Goal: Communication & Community: Answer question/provide support

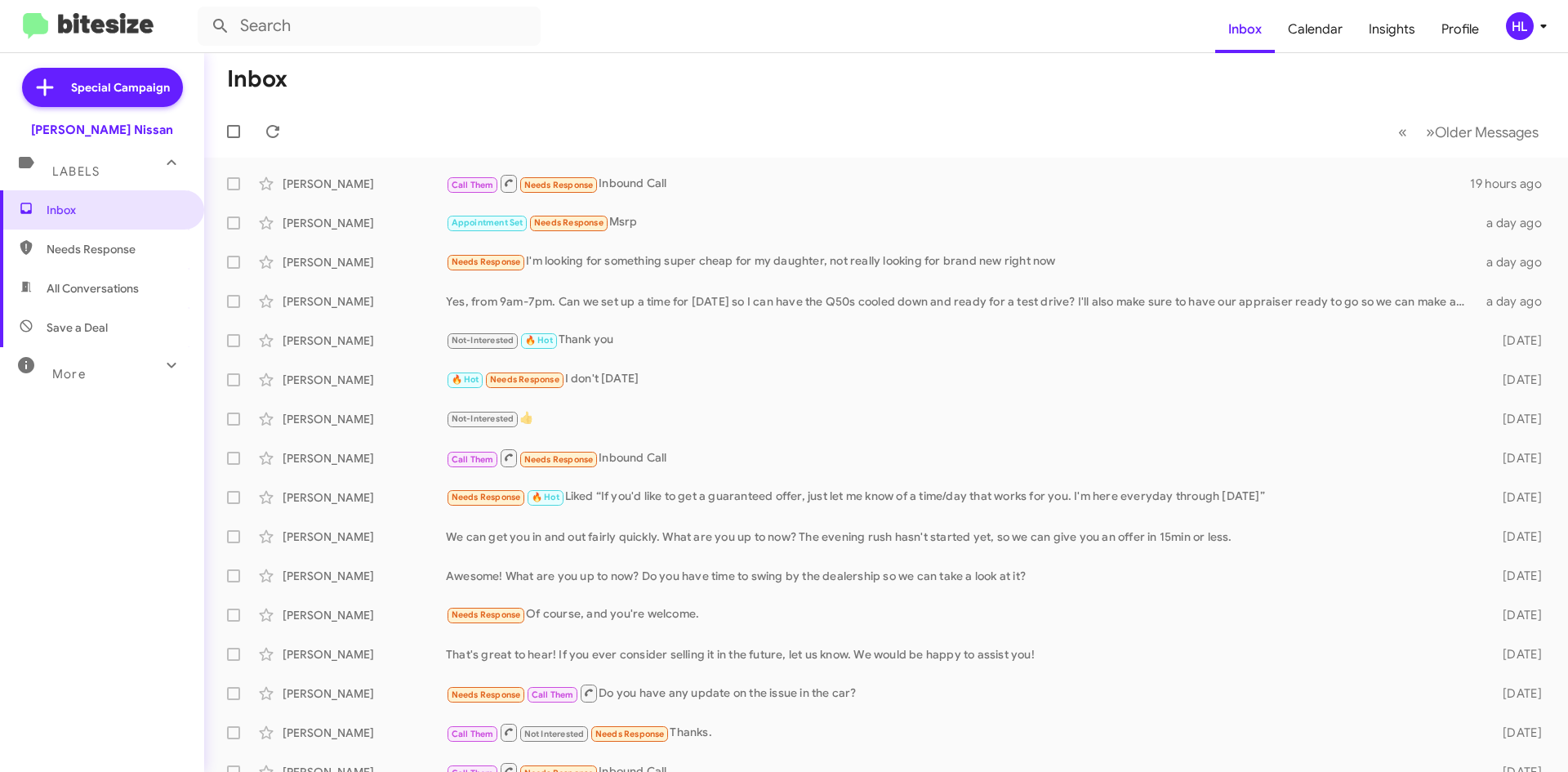
click at [159, 30] on link at bounding box center [88, 26] width 157 height 27
click at [107, 32] on img at bounding box center [88, 26] width 130 height 27
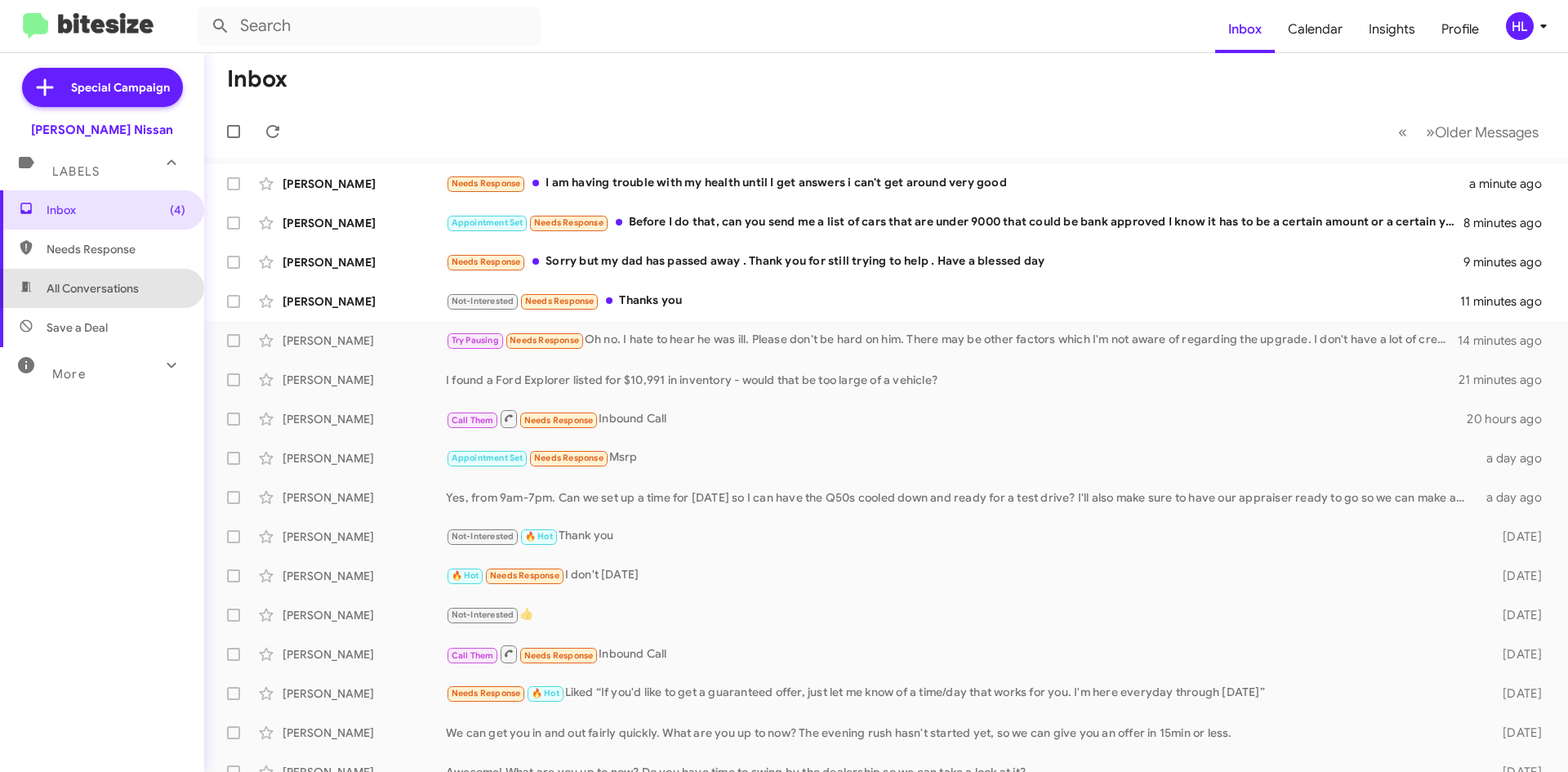
click at [154, 295] on span "All Conversations" at bounding box center [102, 288] width 204 height 39
type input "in:all-conversations"
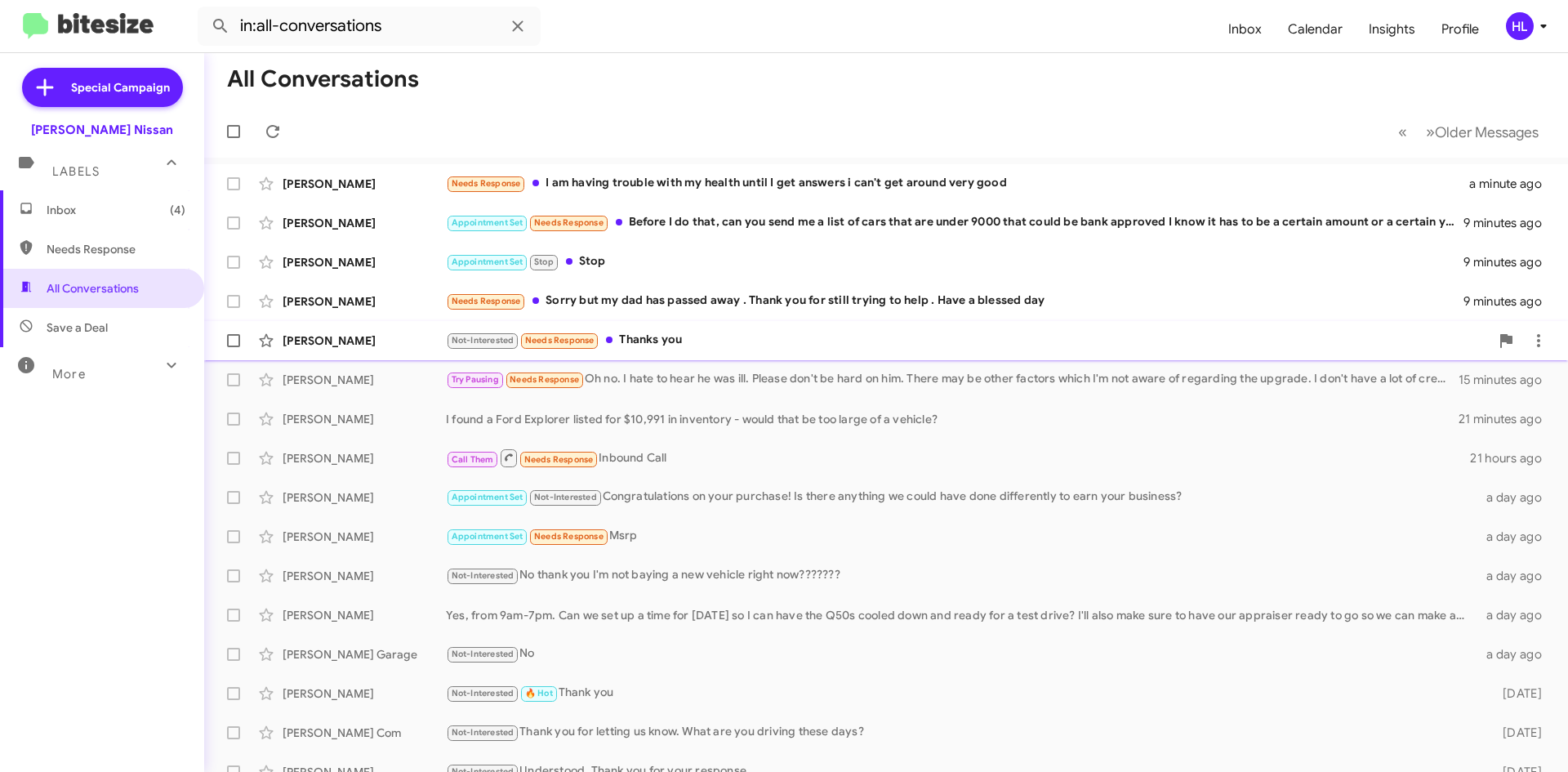
click at [403, 358] on span "[PERSON_NAME] Not-Interested Needs Response Thanks you 11 minutes ago" at bounding box center [886, 341] width 1364 height 39
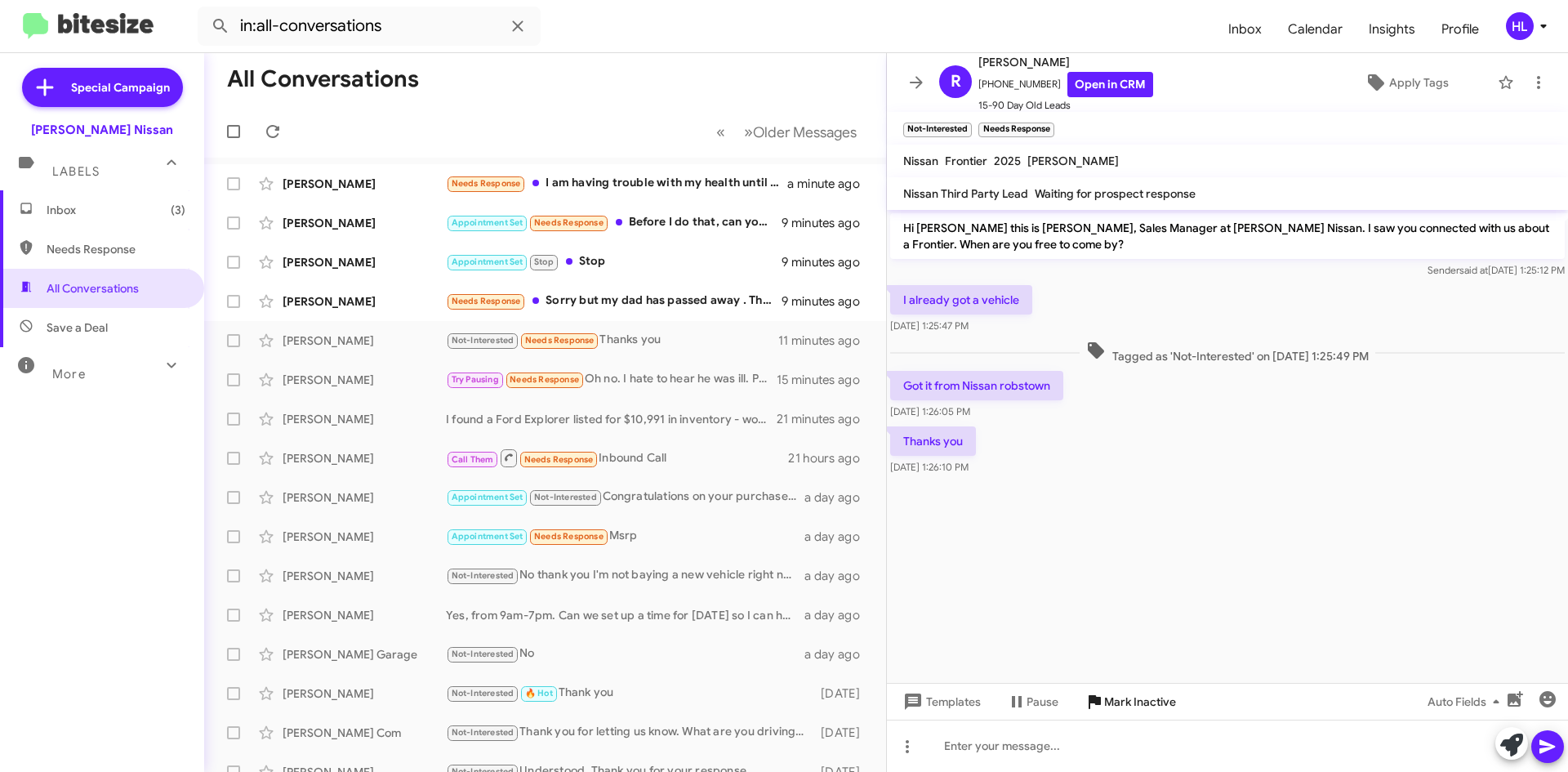
click at [1128, 706] on span "Mark Inactive" at bounding box center [1140, 702] width 72 height 30
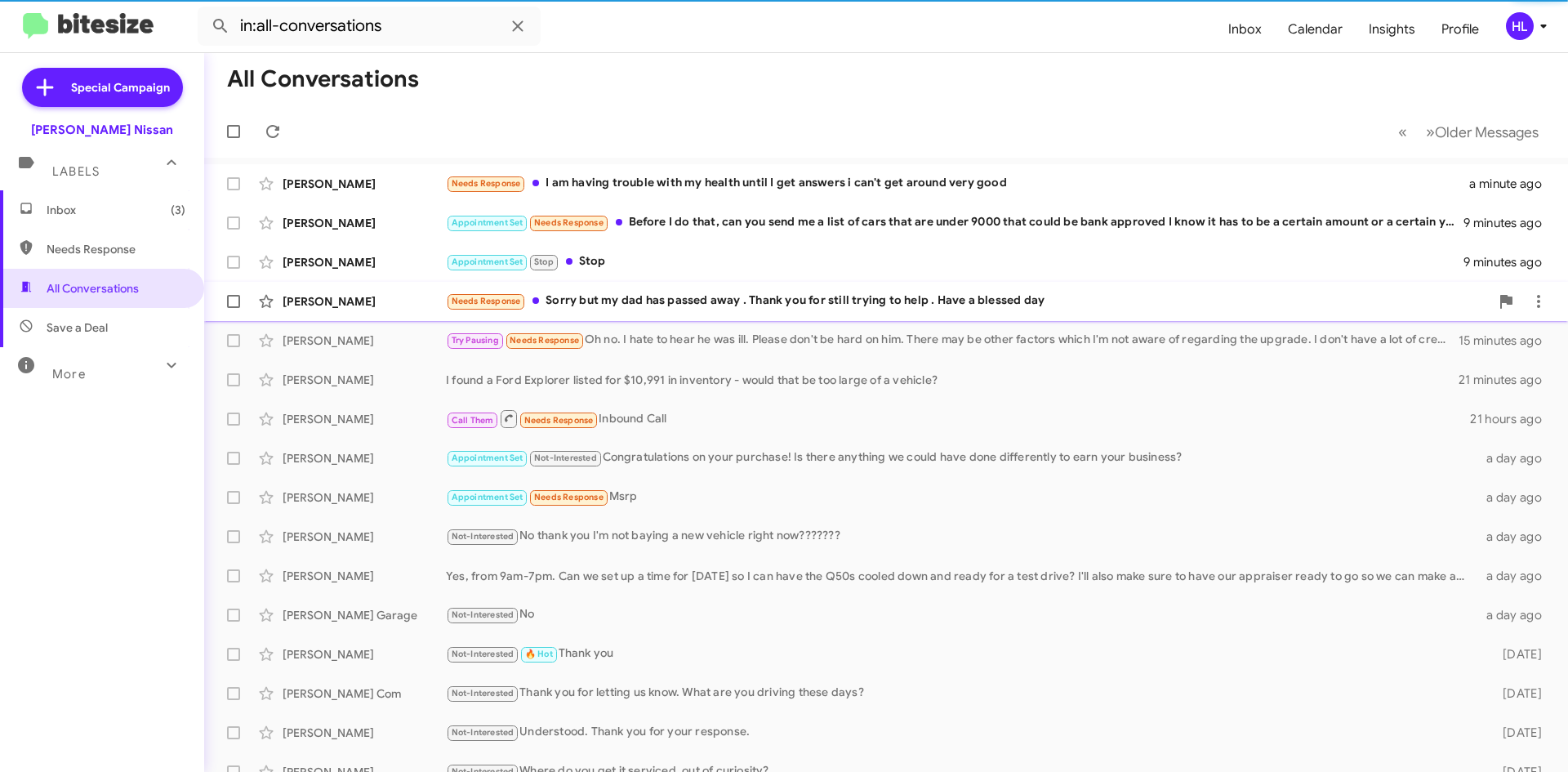
click at [305, 295] on div "[PERSON_NAME]" at bounding box center [364, 302] width 163 height 16
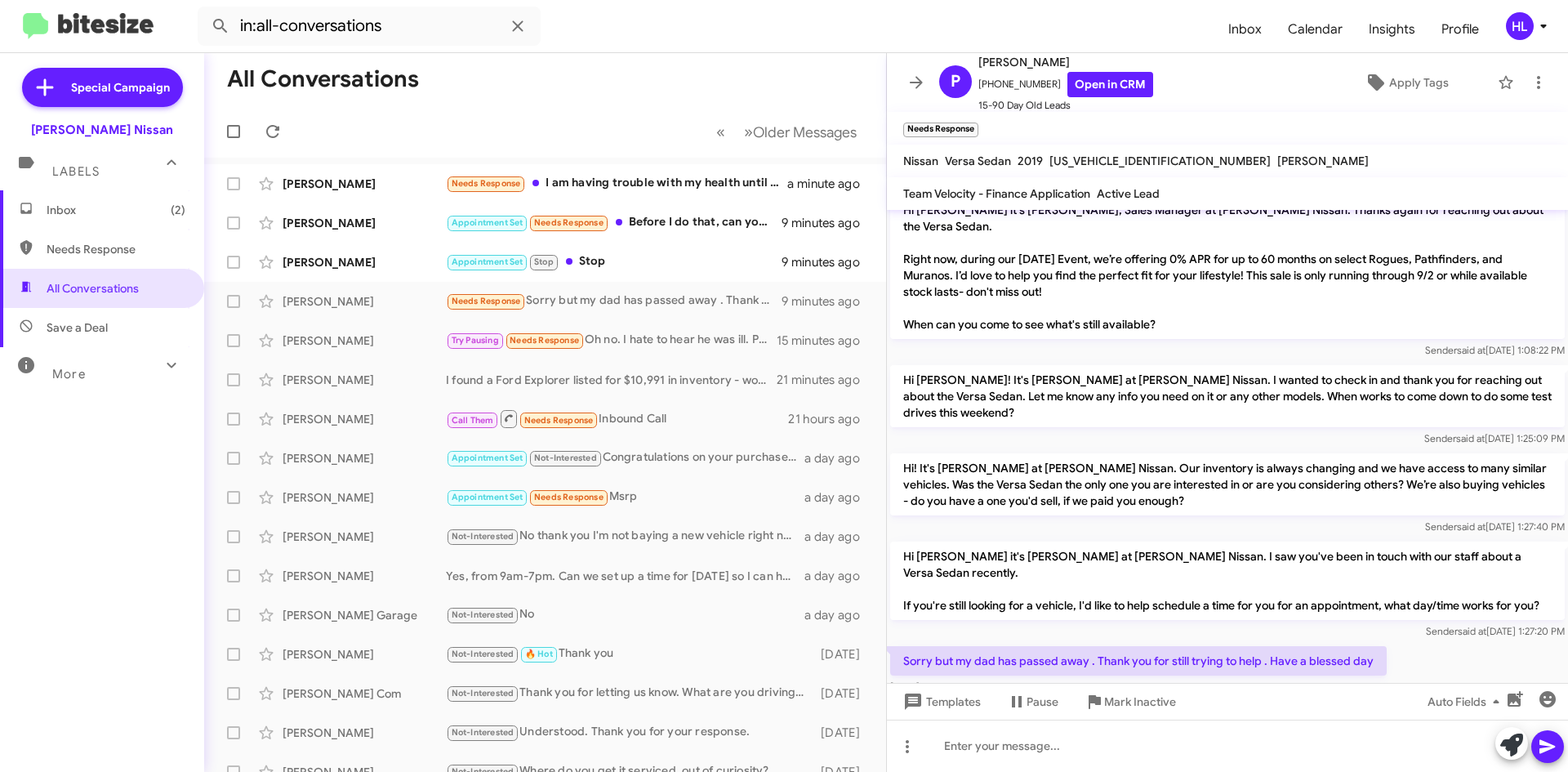
scroll to position [271, 0]
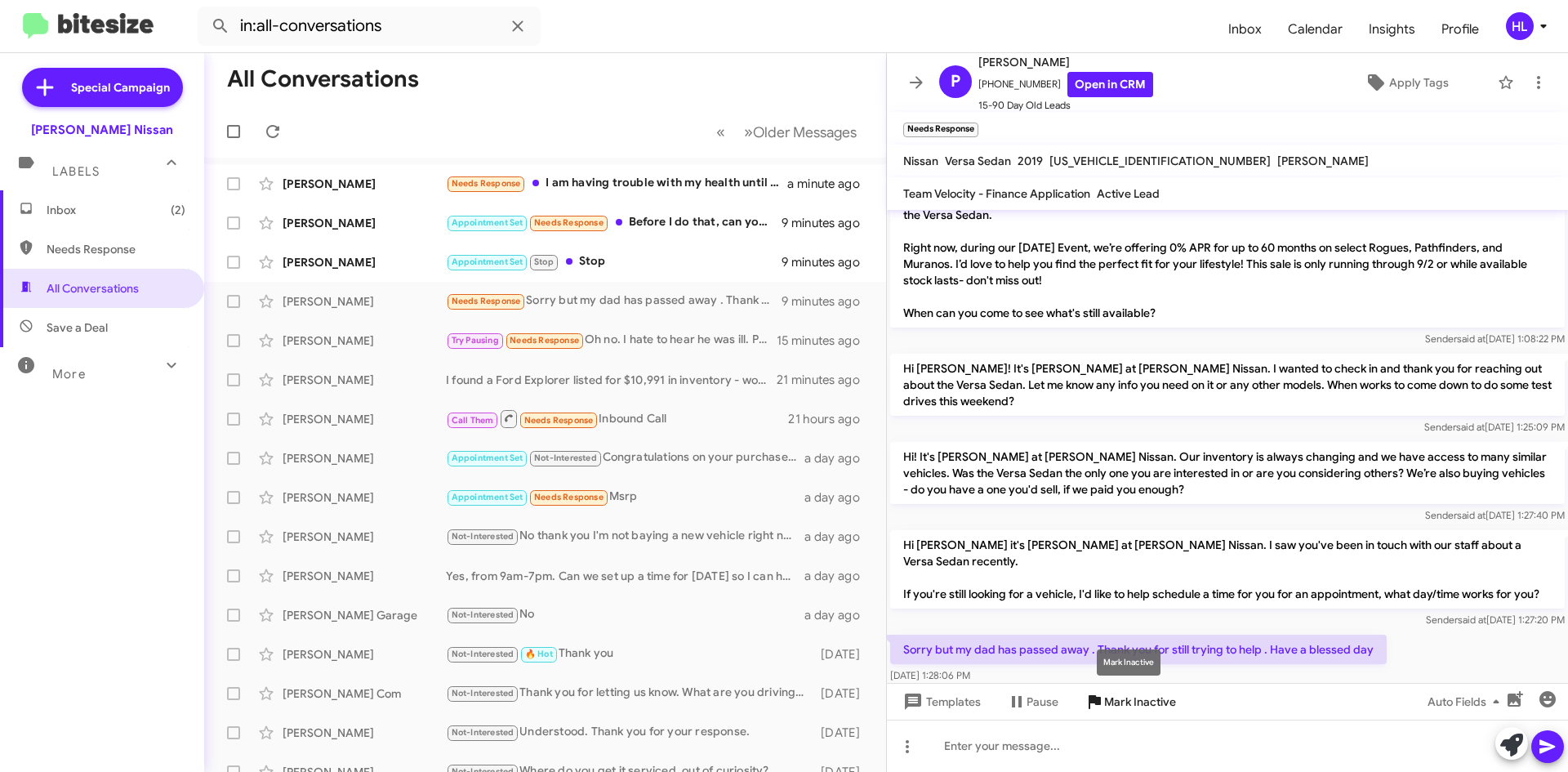
click at [1161, 709] on span "Mark Inactive" at bounding box center [1140, 702] width 72 height 30
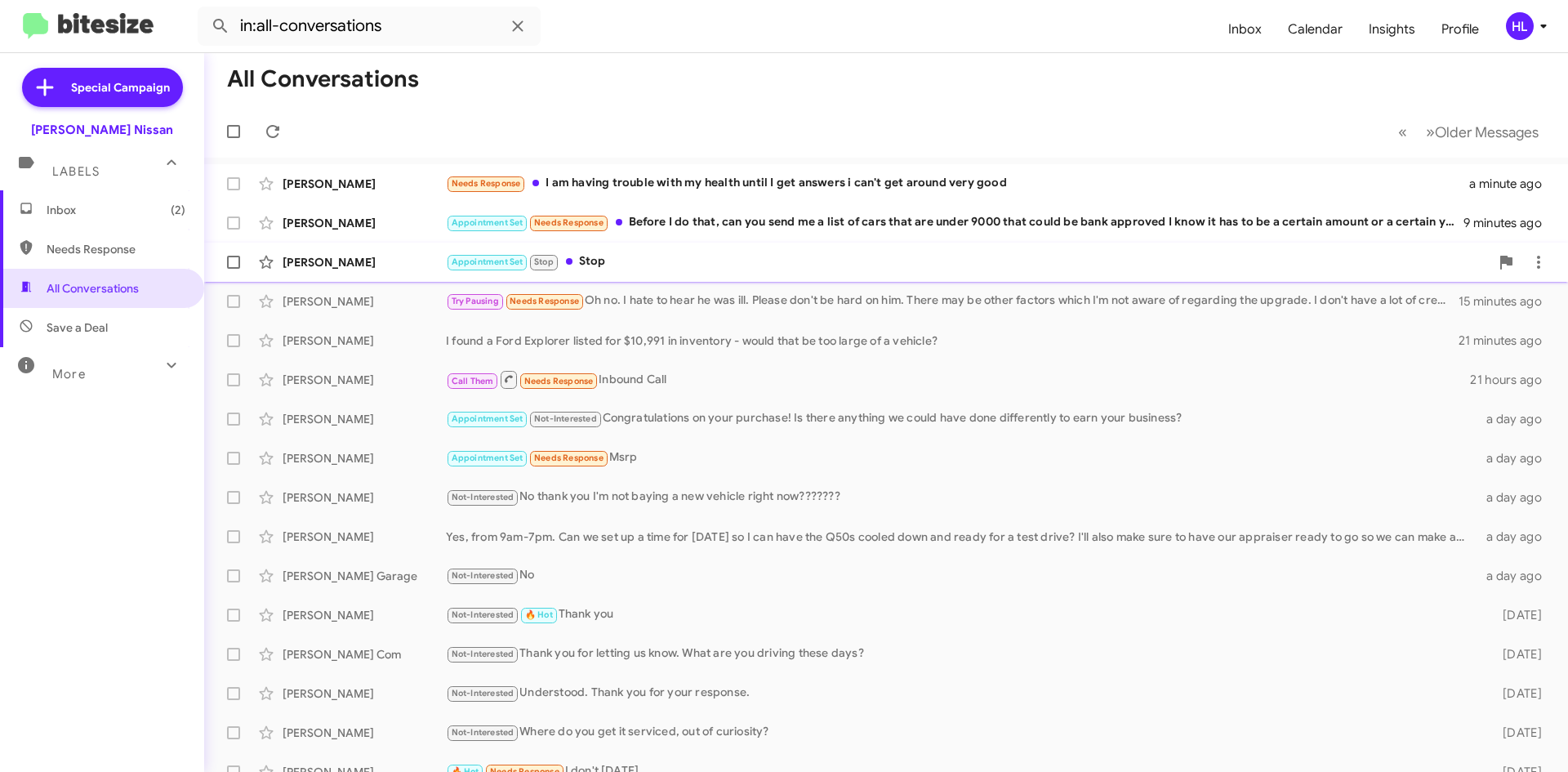
click at [386, 260] on div "[PERSON_NAME]" at bounding box center [364, 262] width 163 height 16
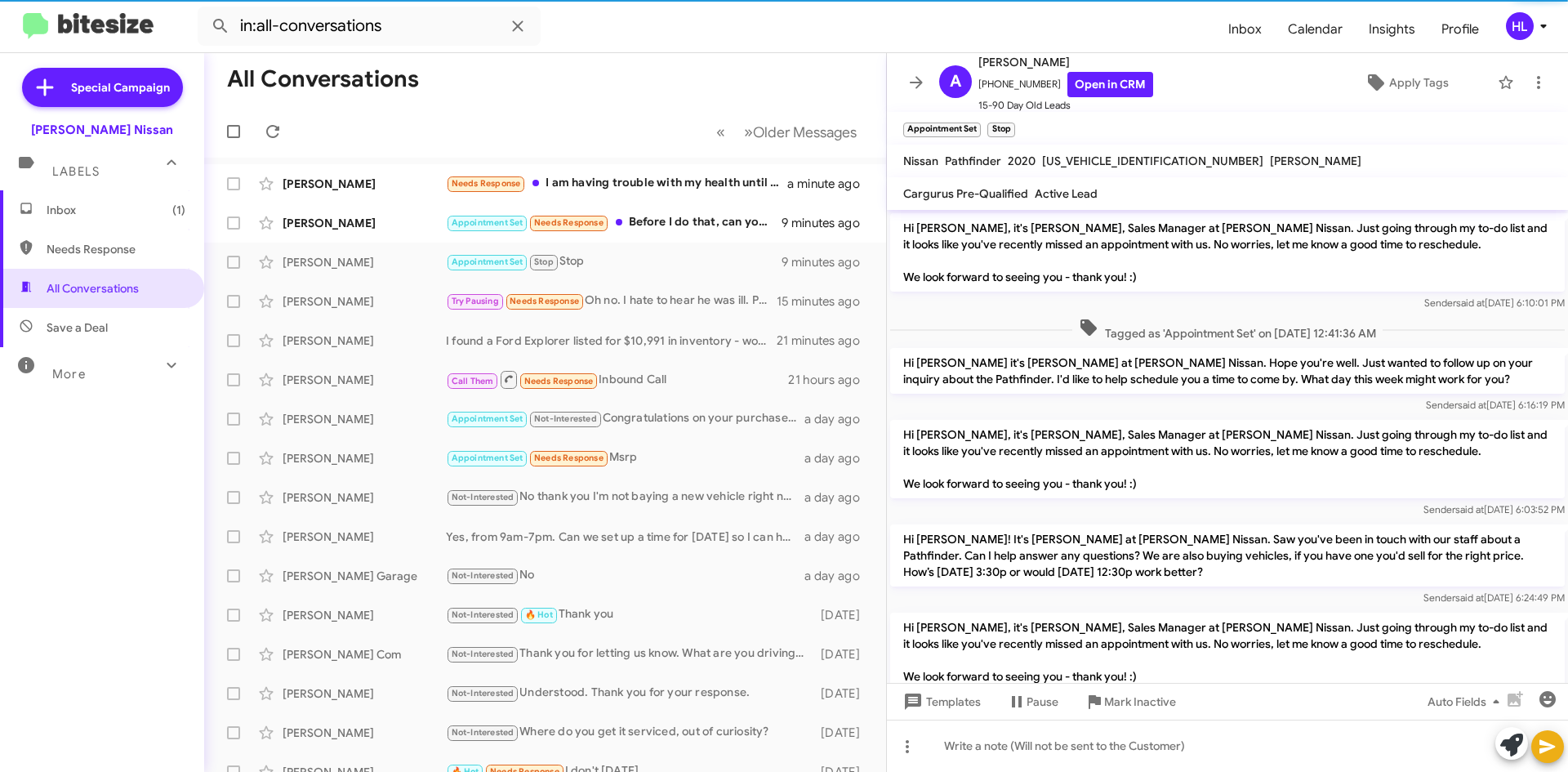
scroll to position [951, 0]
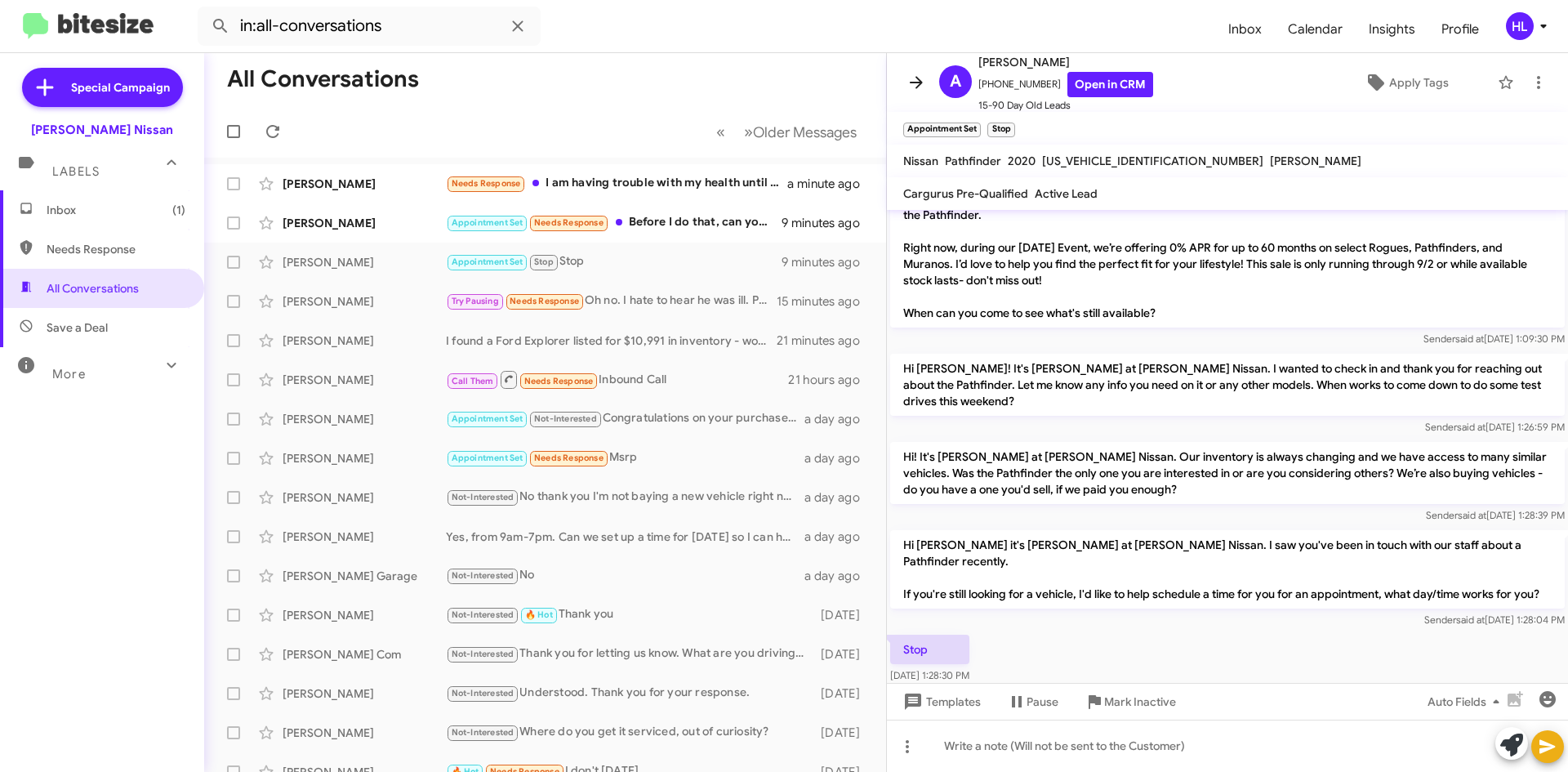
click at [907, 83] on icon at bounding box center [916, 83] width 20 height 20
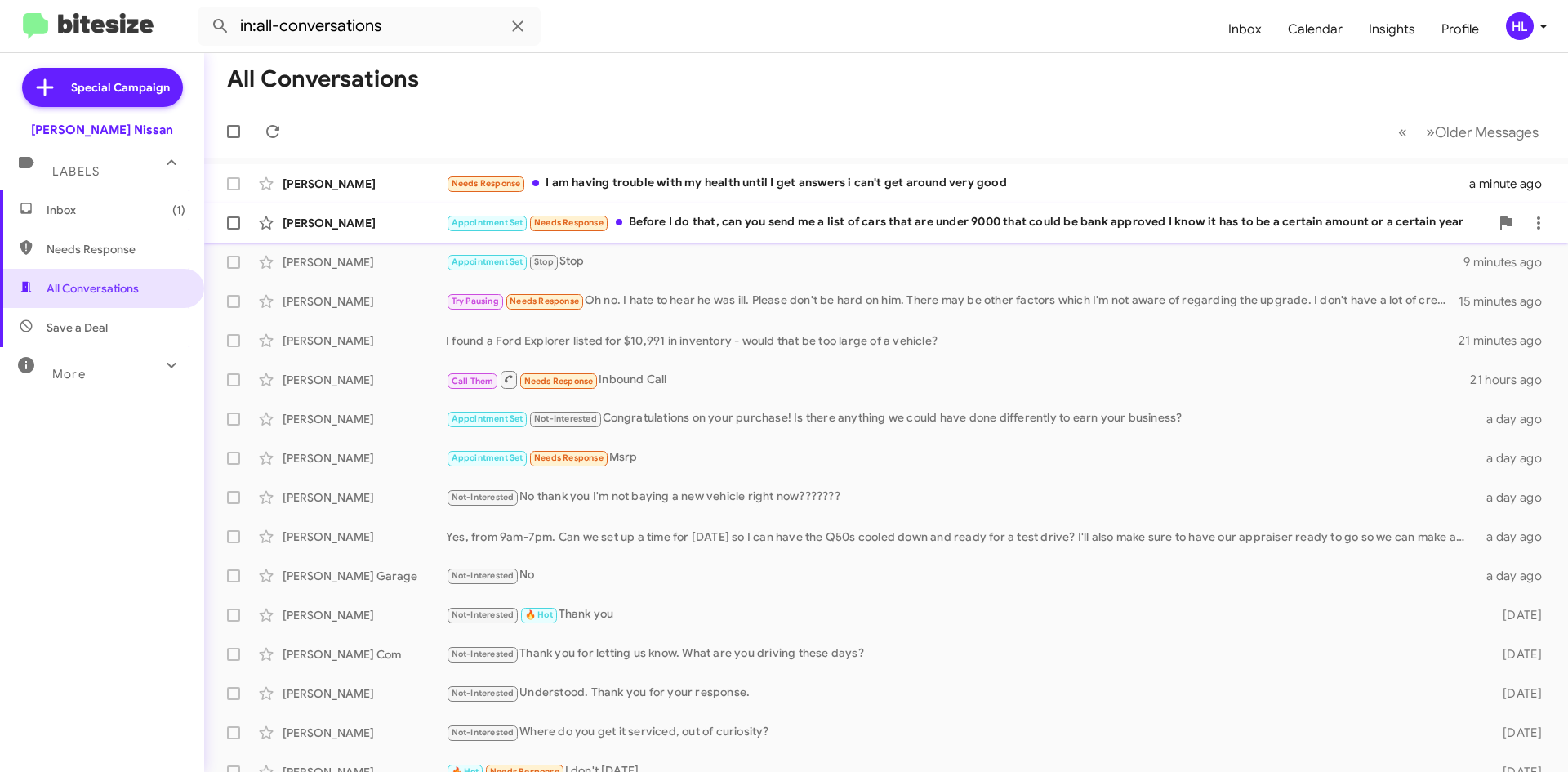
click at [398, 220] on div "[PERSON_NAME]" at bounding box center [364, 223] width 163 height 16
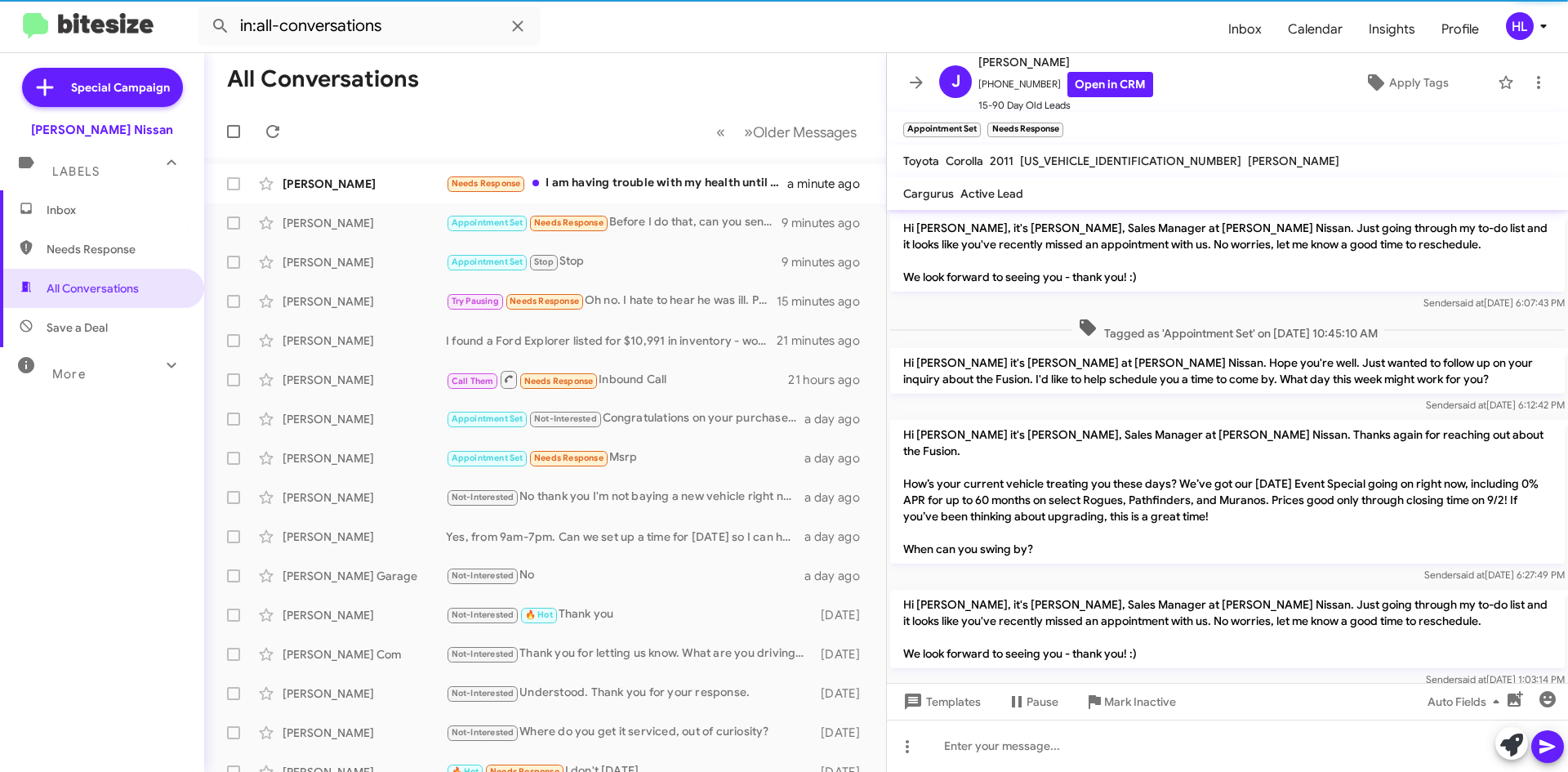
scroll to position [631, 0]
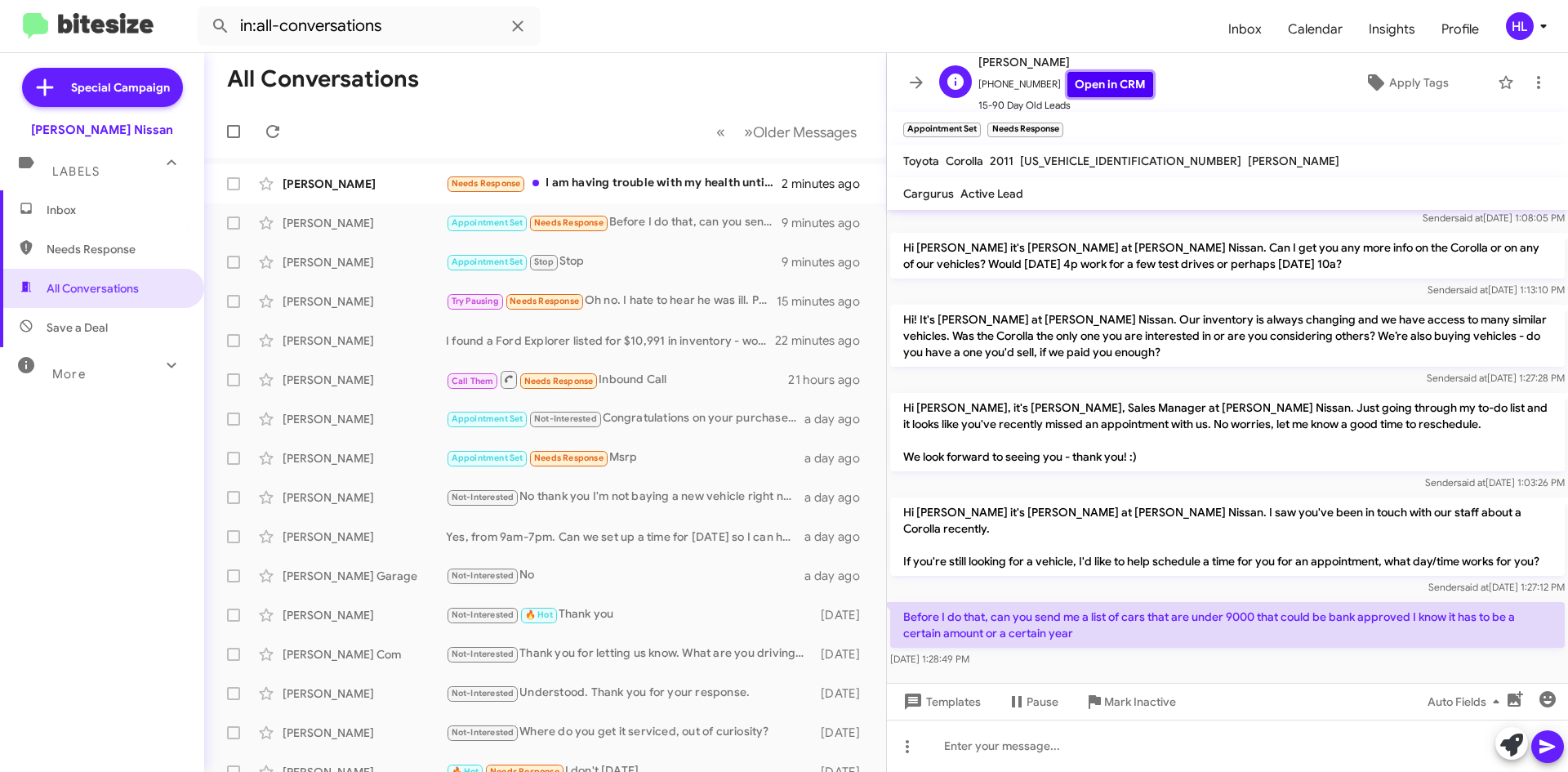
click at [1088, 93] on link "Open in CRM" at bounding box center [1111, 84] width 86 height 25
click at [1096, 93] on link "Open in CRM" at bounding box center [1111, 84] width 86 height 25
click at [912, 86] on icon at bounding box center [916, 83] width 20 height 20
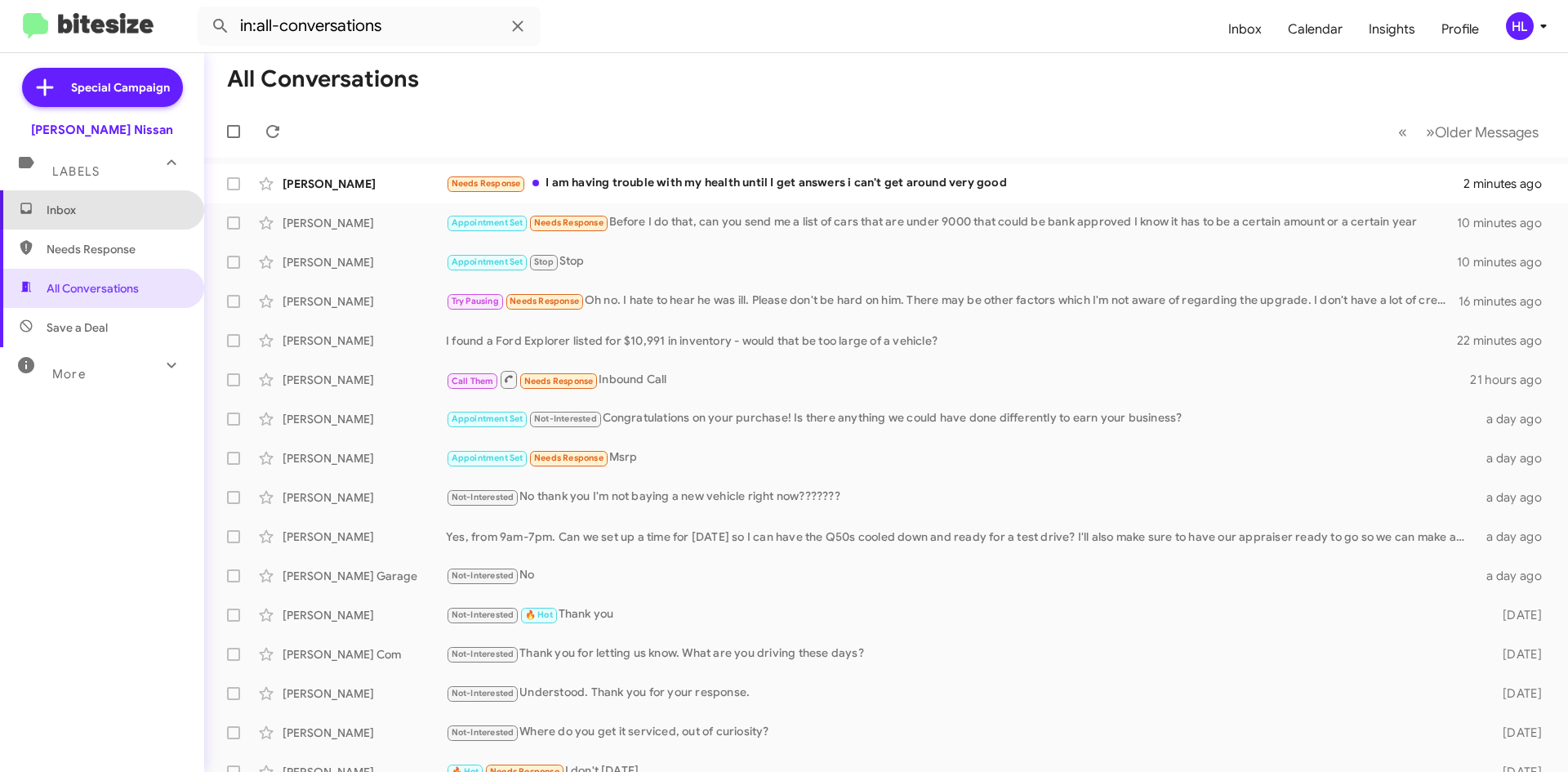
click at [112, 219] on span "Inbox" at bounding box center [102, 210] width 204 height 39
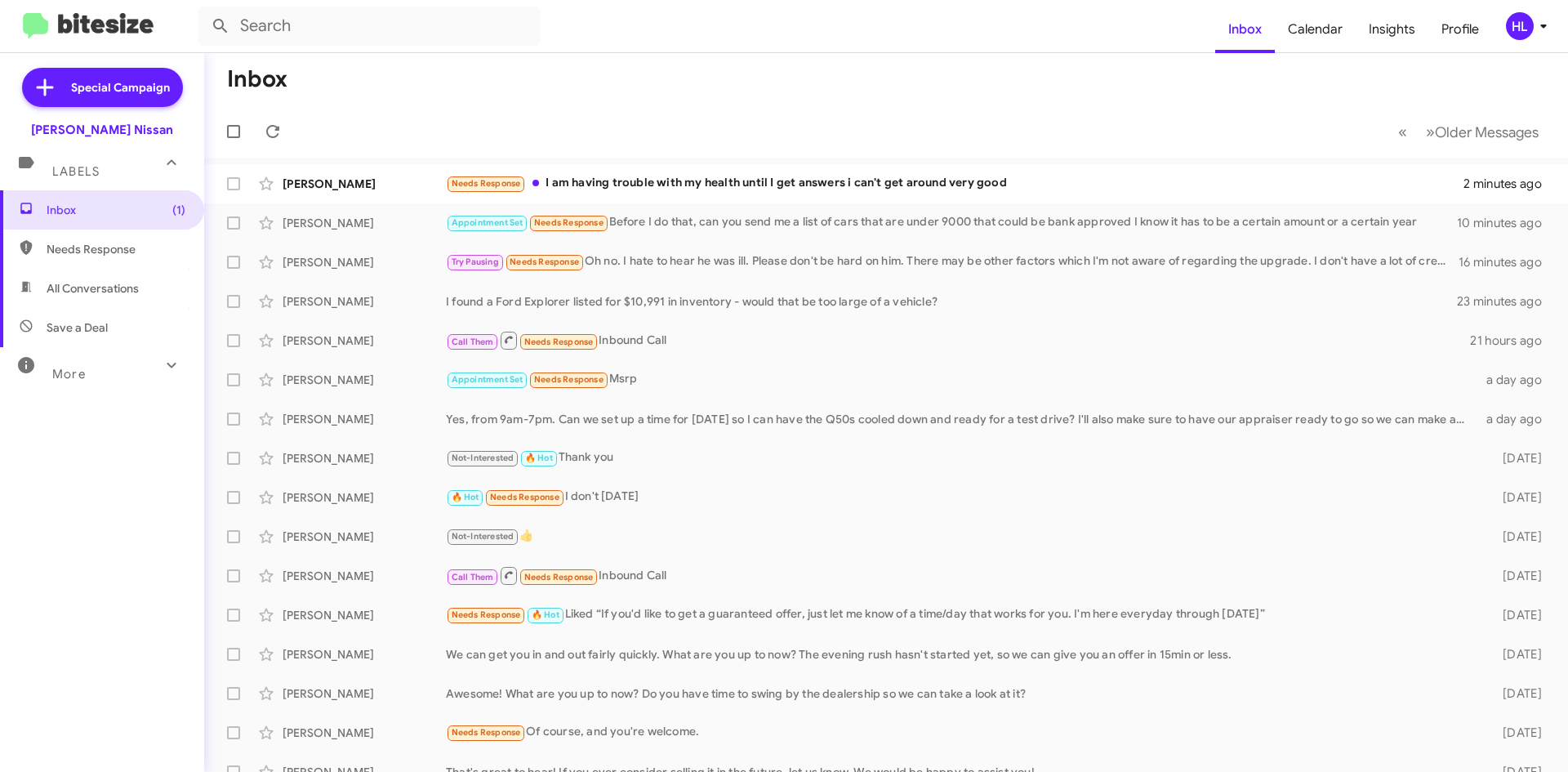
click at [120, 301] on span "All Conversations" at bounding box center [102, 288] width 204 height 39
type input "in:all-conversations"
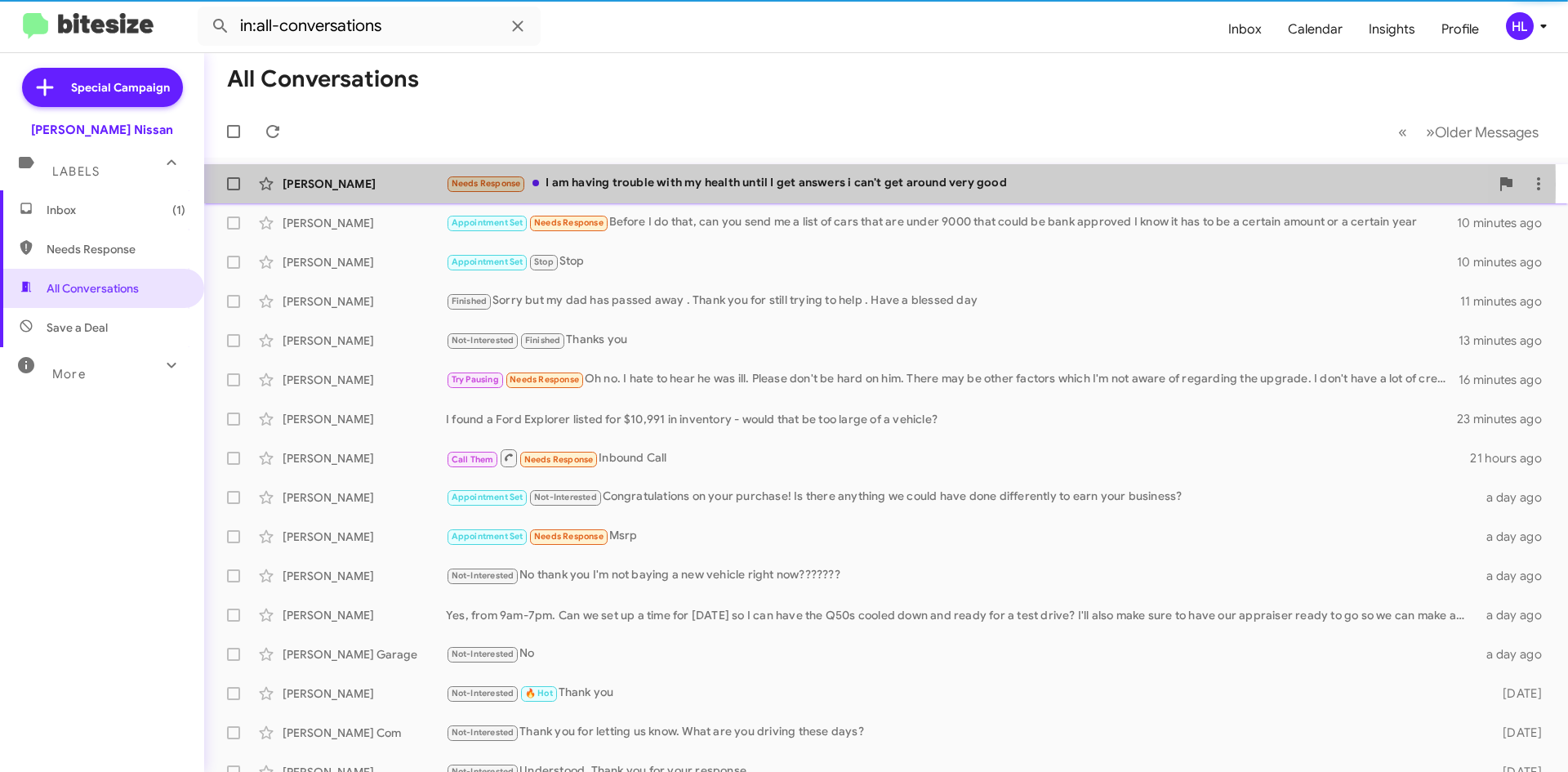
click at [380, 184] on div "[PERSON_NAME]" at bounding box center [364, 184] width 163 height 16
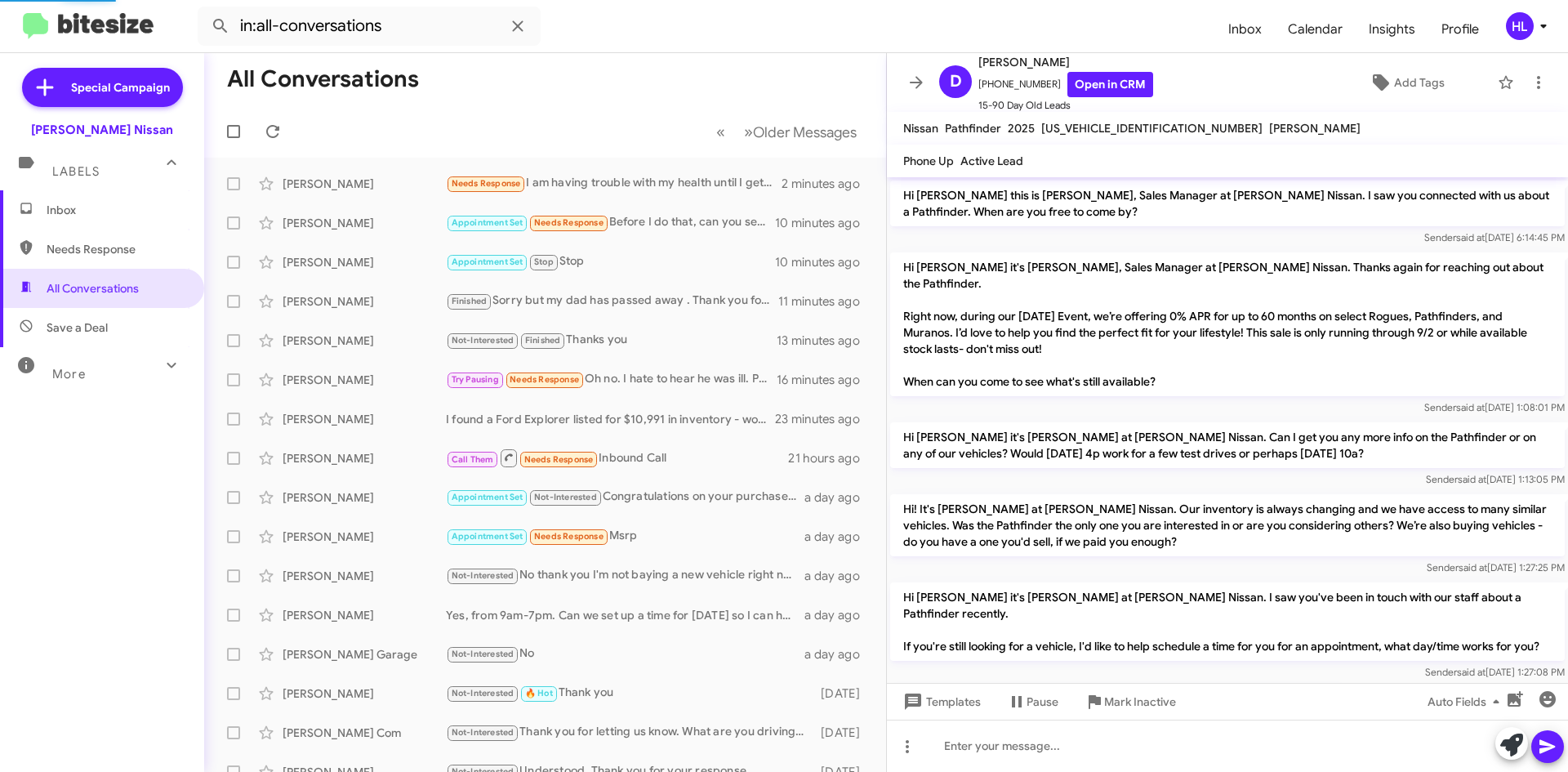
scroll to position [65, 0]
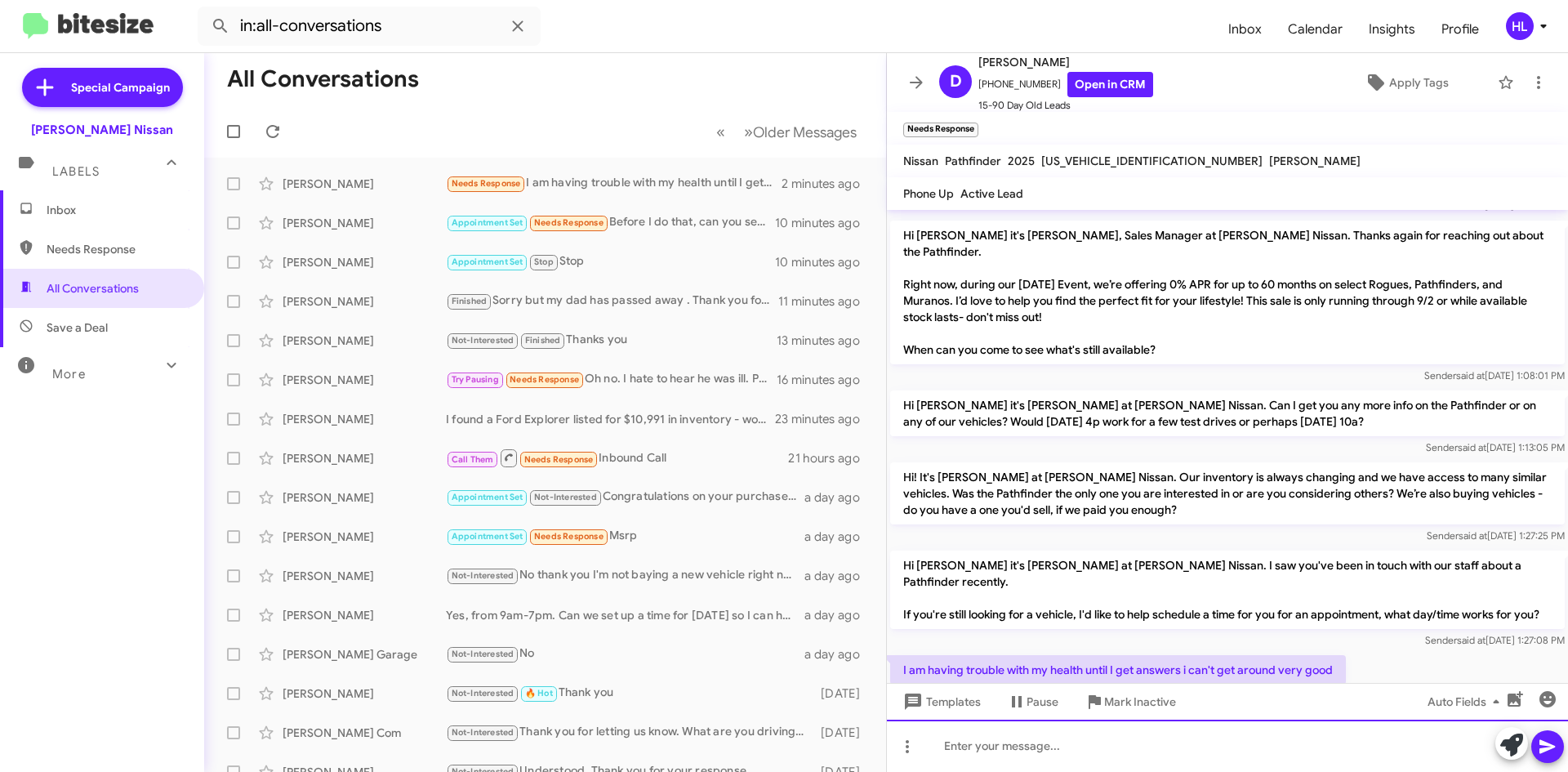
click at [1266, 752] on div at bounding box center [1227, 746] width 681 height 52
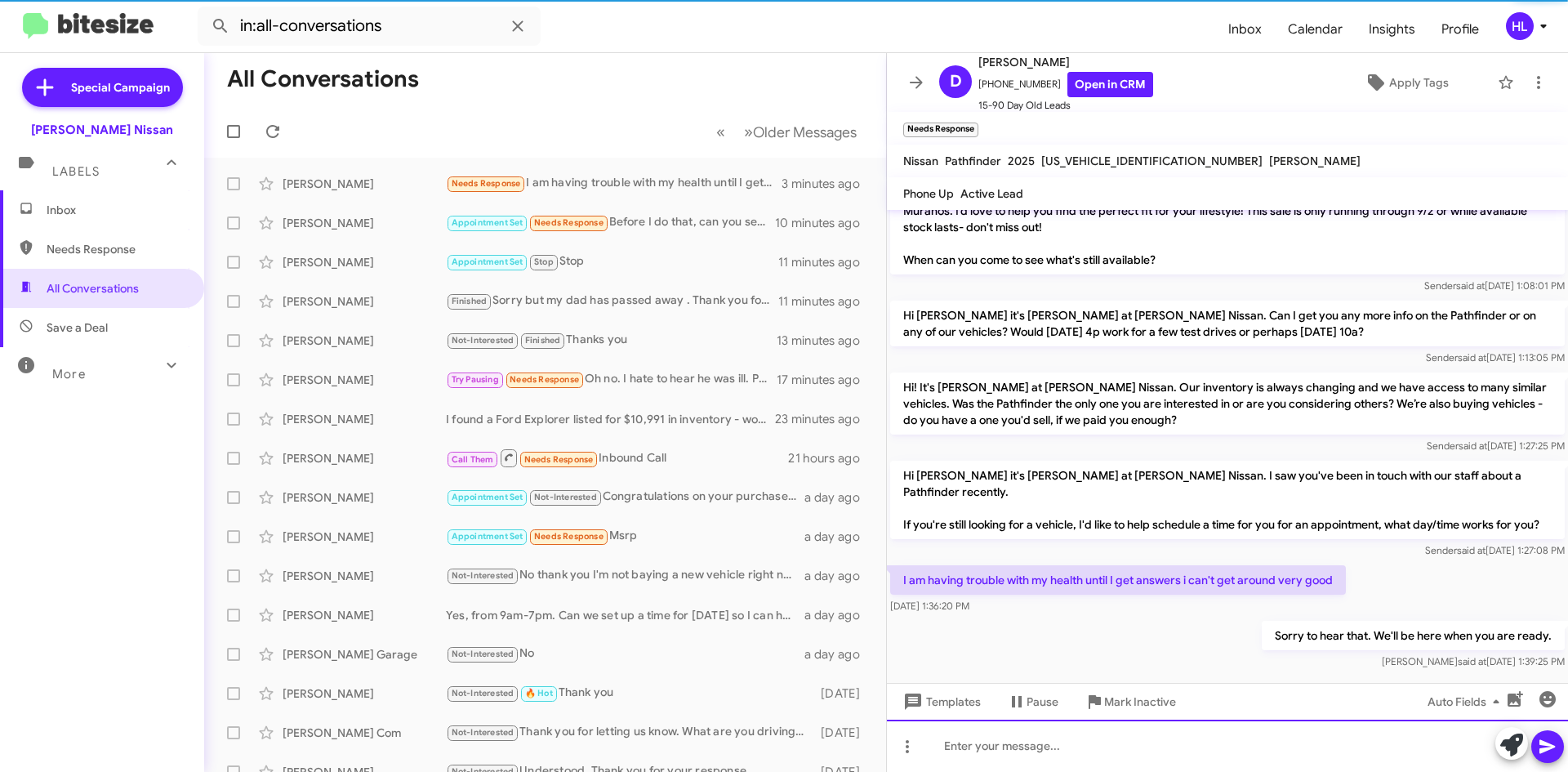
scroll to position [157, 0]
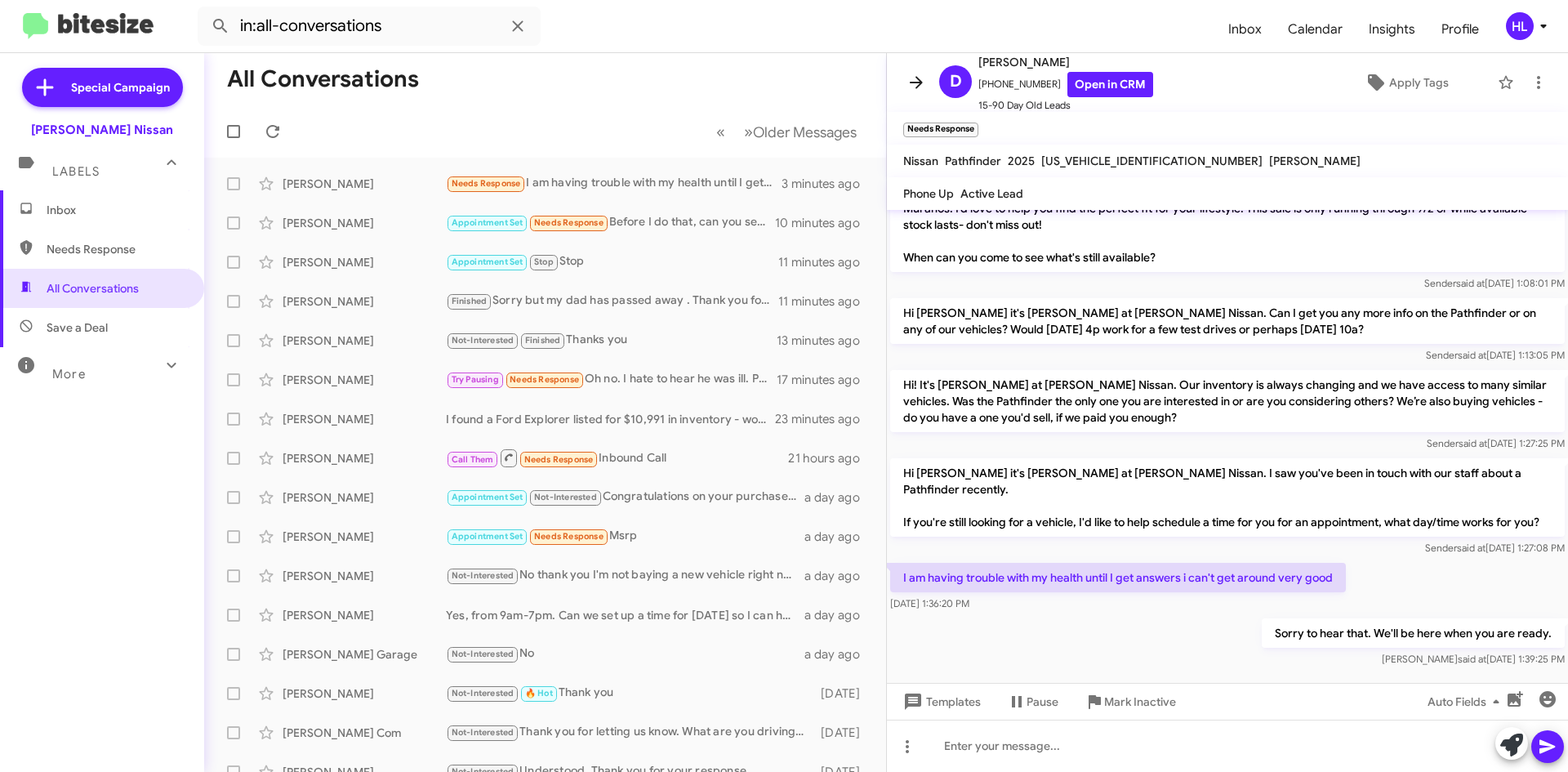
click at [920, 78] on icon at bounding box center [916, 83] width 20 height 20
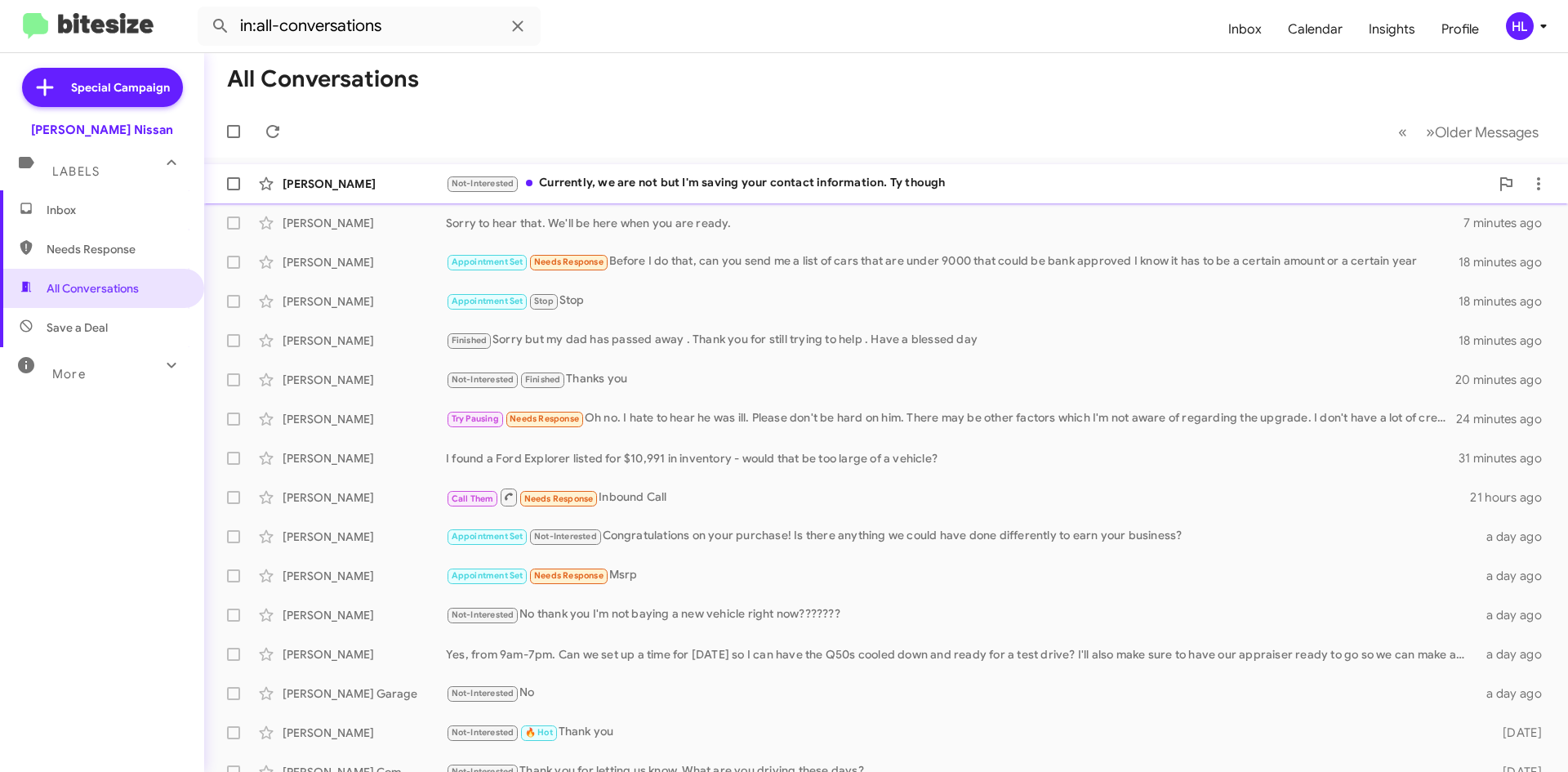
click at [378, 170] on div "[PERSON_NAME] Not-Interested Currently, we are not but I'm saving your contact …" at bounding box center [886, 184] width 1338 height 33
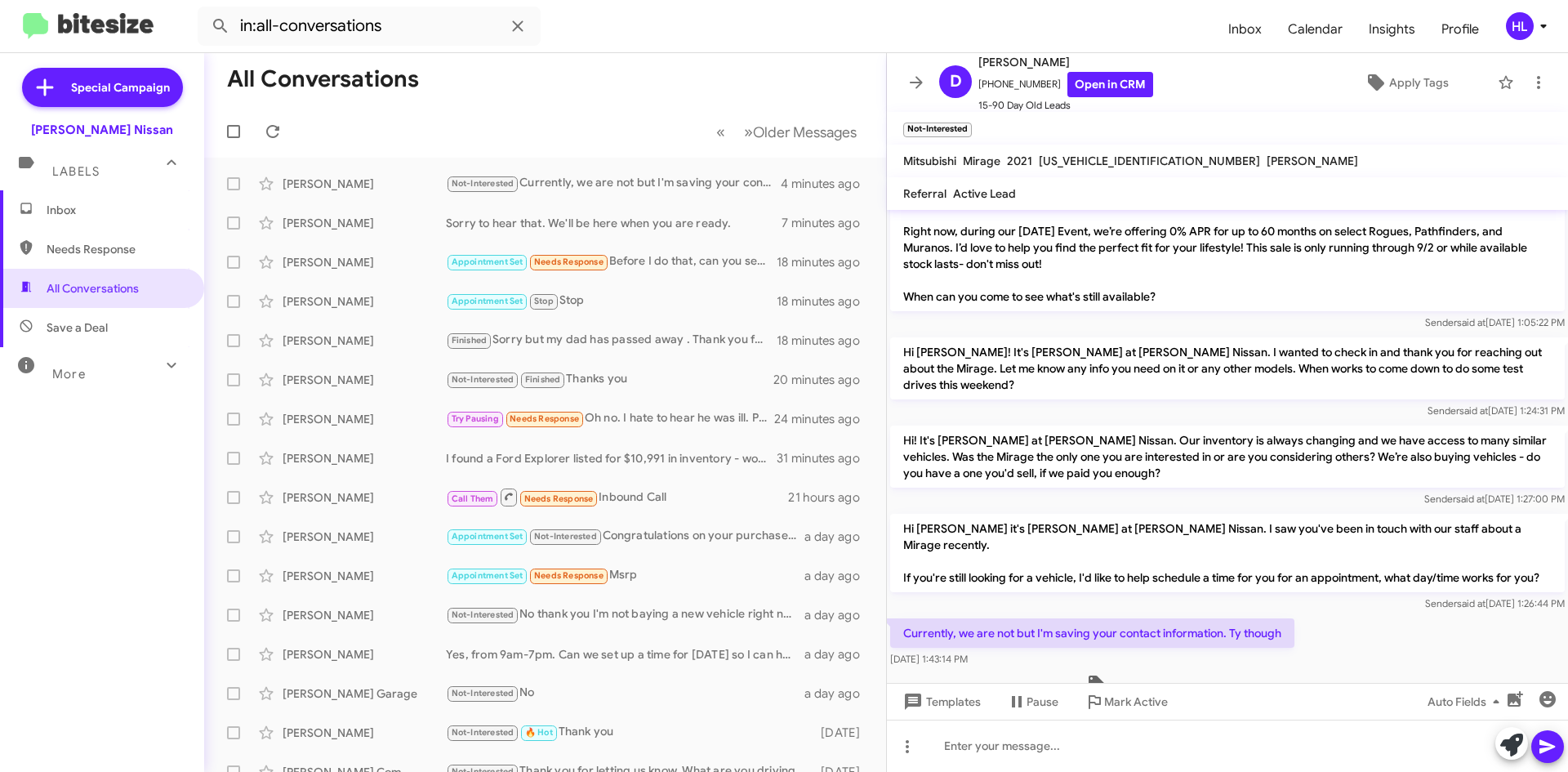
scroll to position [56, 0]
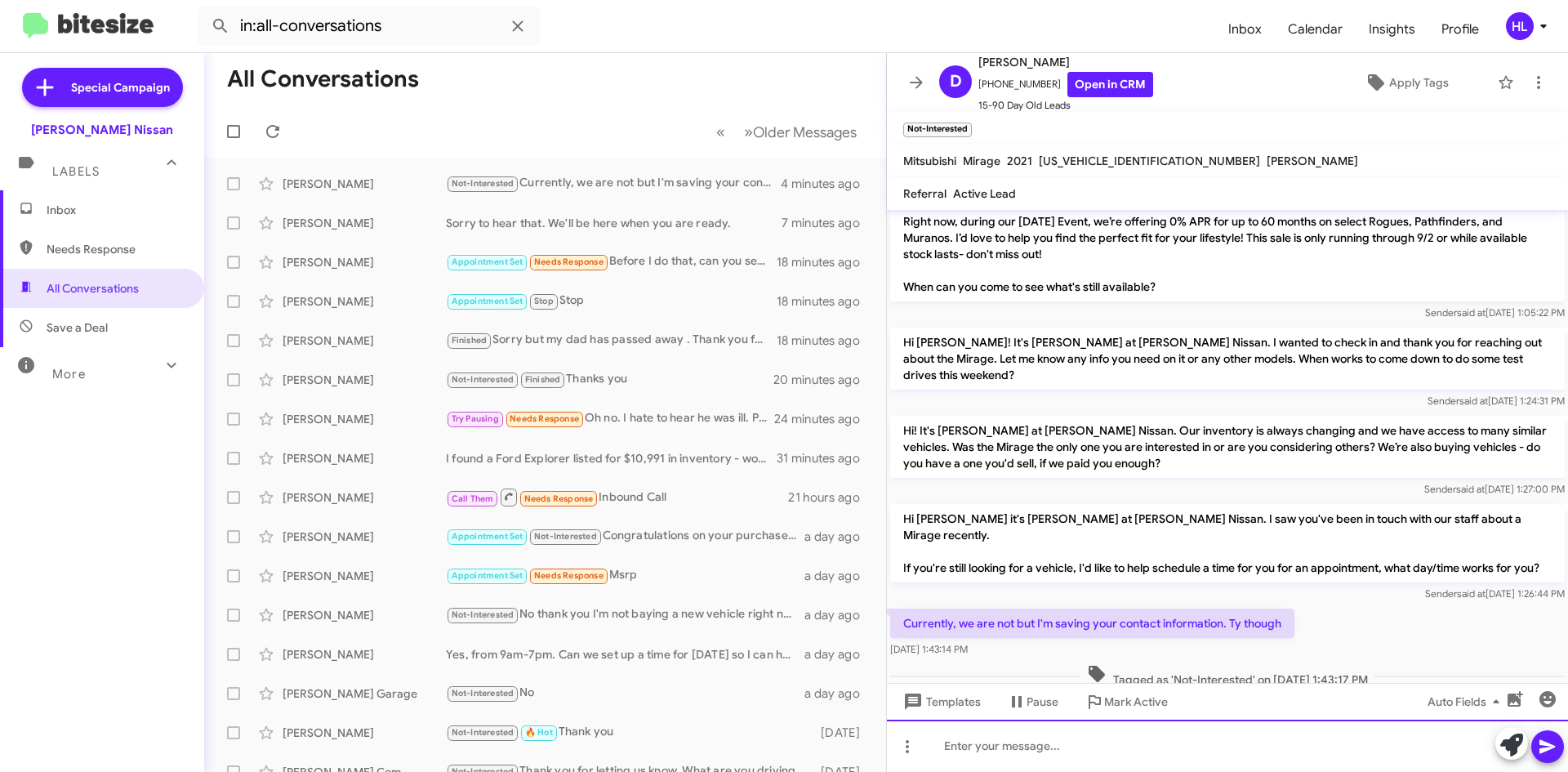
click at [1193, 745] on div at bounding box center [1227, 746] width 681 height 52
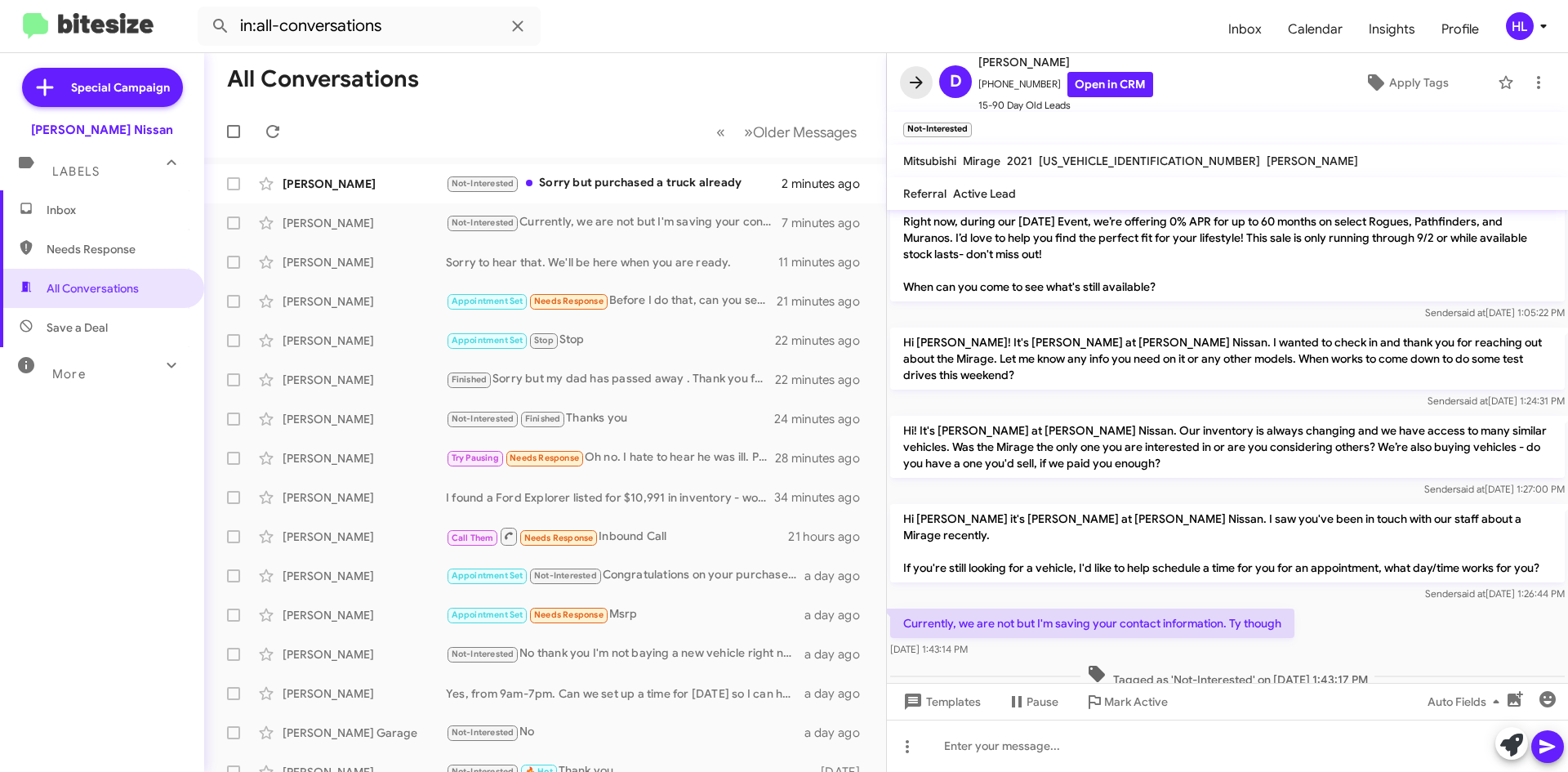
click at [912, 87] on icon at bounding box center [916, 83] width 20 height 20
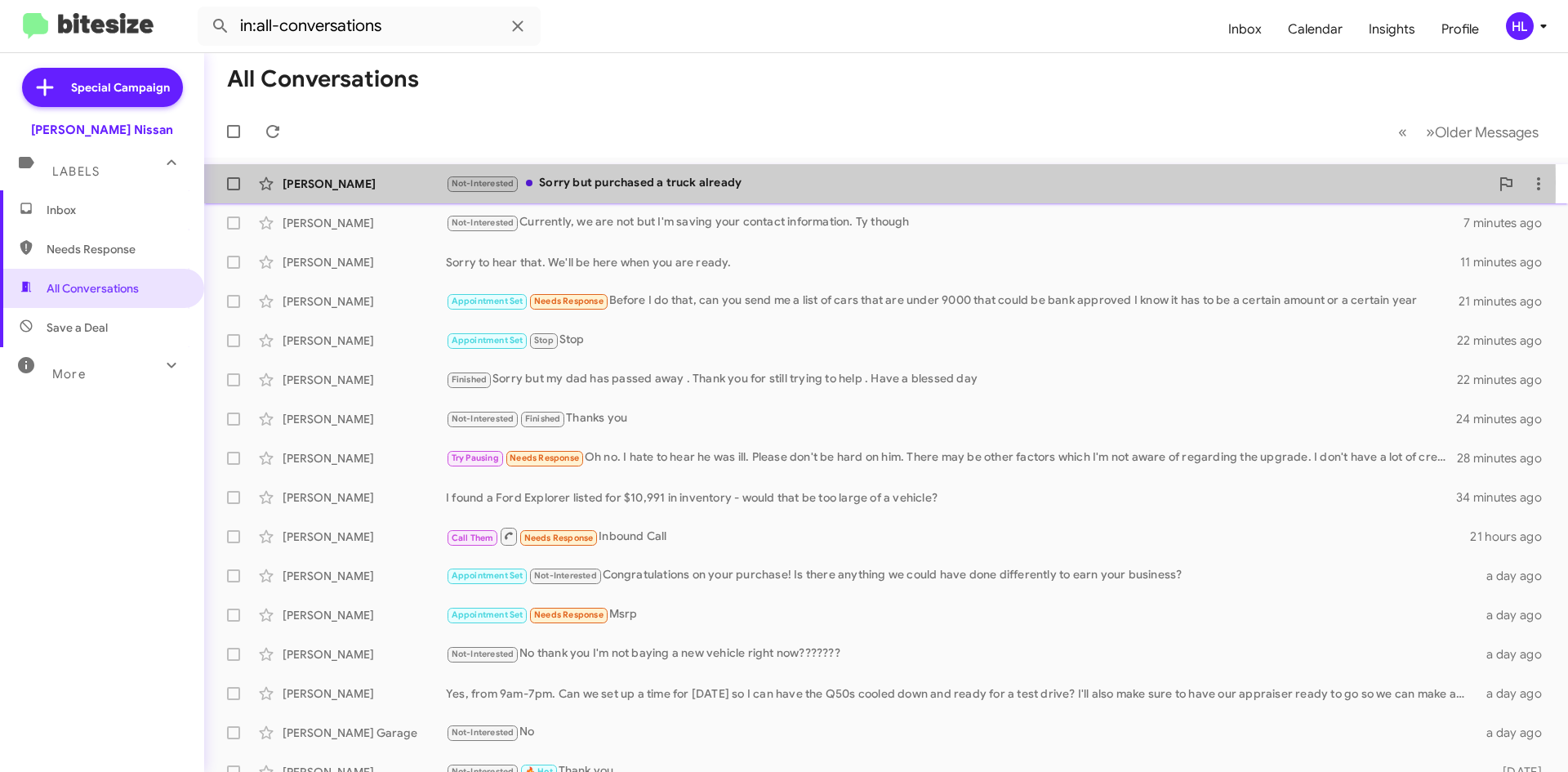
click at [342, 181] on div "[PERSON_NAME]" at bounding box center [364, 184] width 163 height 16
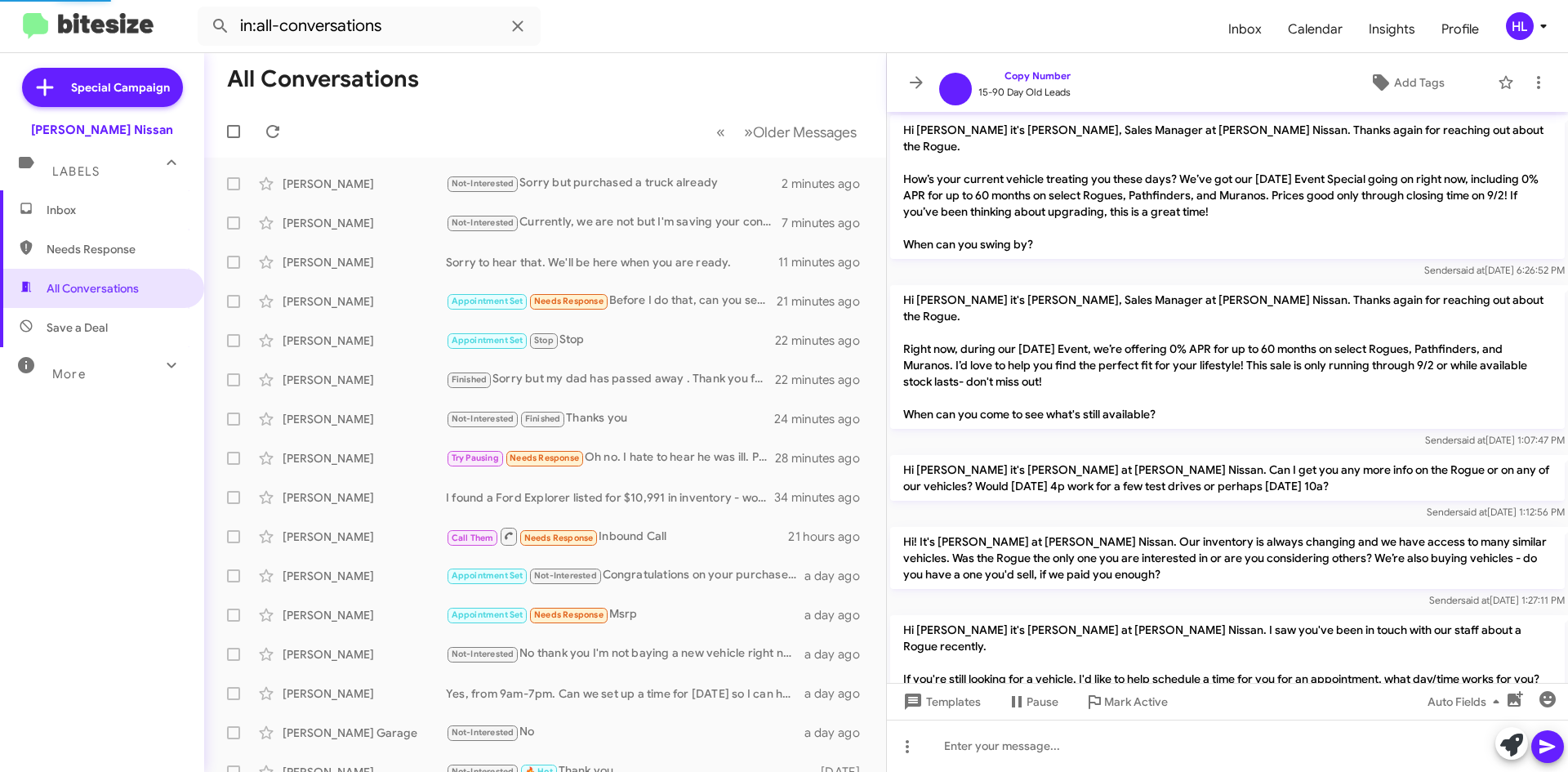
scroll to position [116, 0]
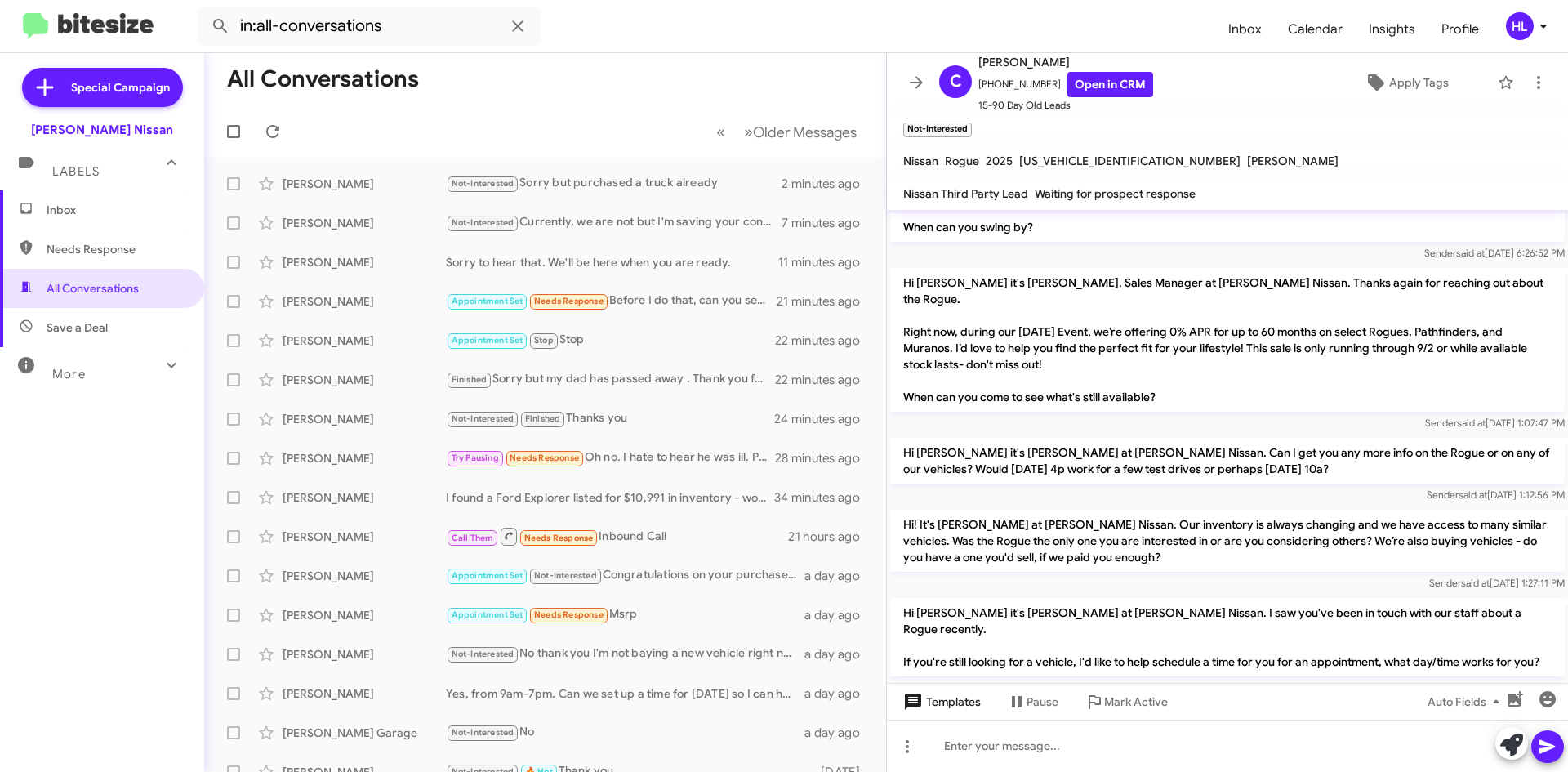
click at [939, 711] on span "Templates" at bounding box center [940, 702] width 81 height 30
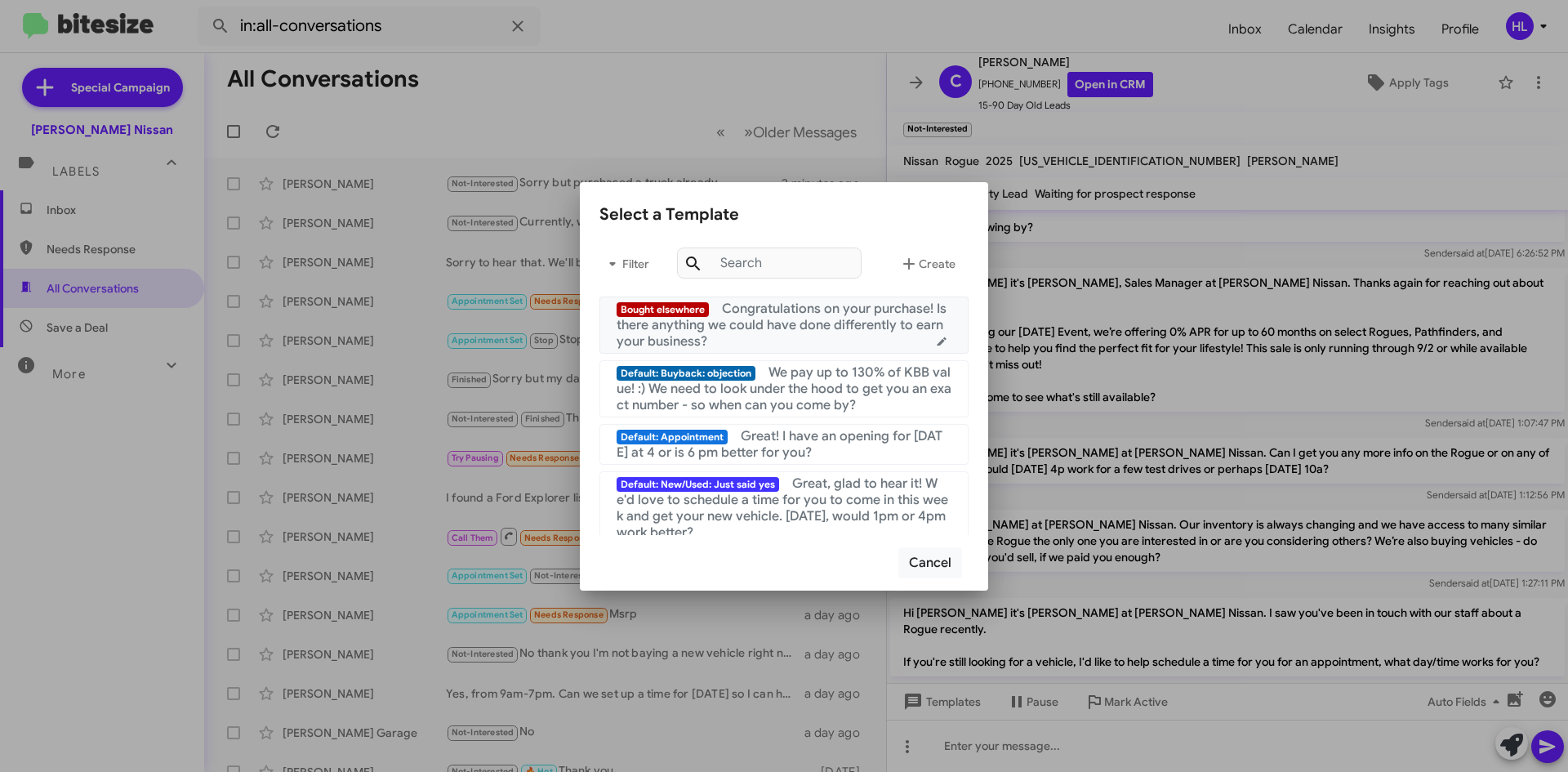
click at [744, 316] on span "Congratulations on your purchase! Is there anything we could have done differen…" at bounding box center [781, 325] width 330 height 49
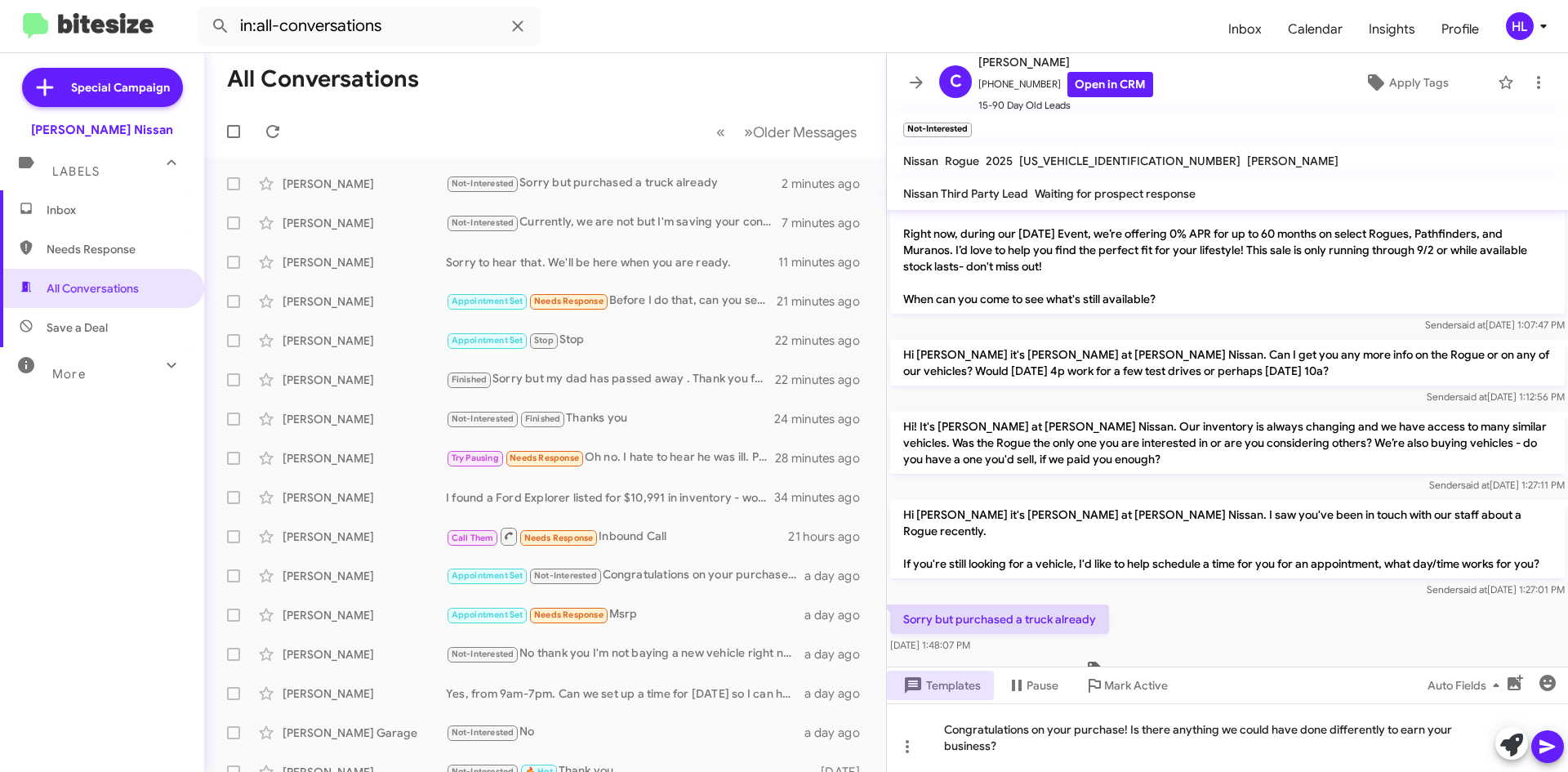
scroll to position [229, 0]
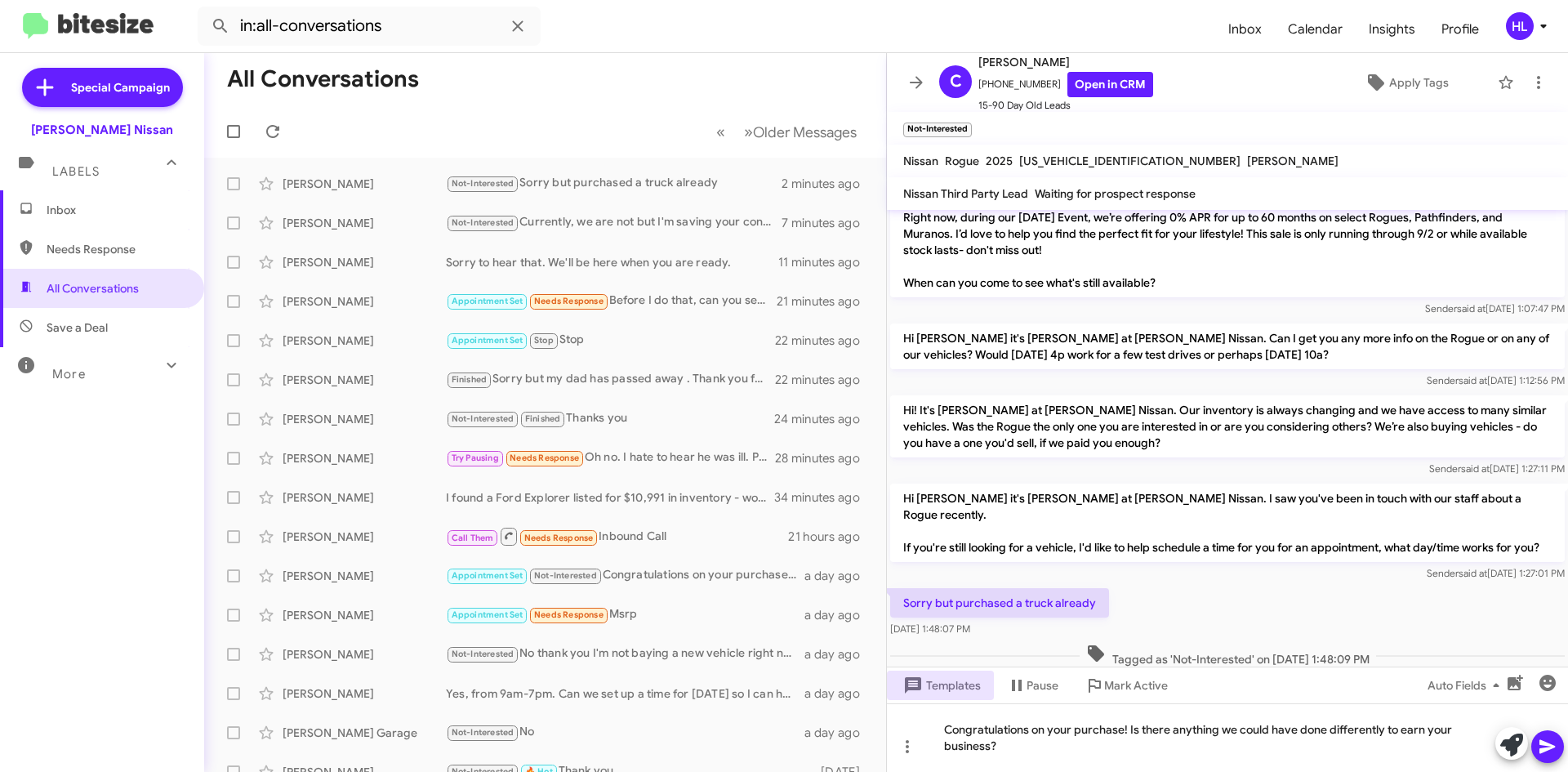
click at [1544, 742] on icon at bounding box center [1548, 747] width 16 height 14
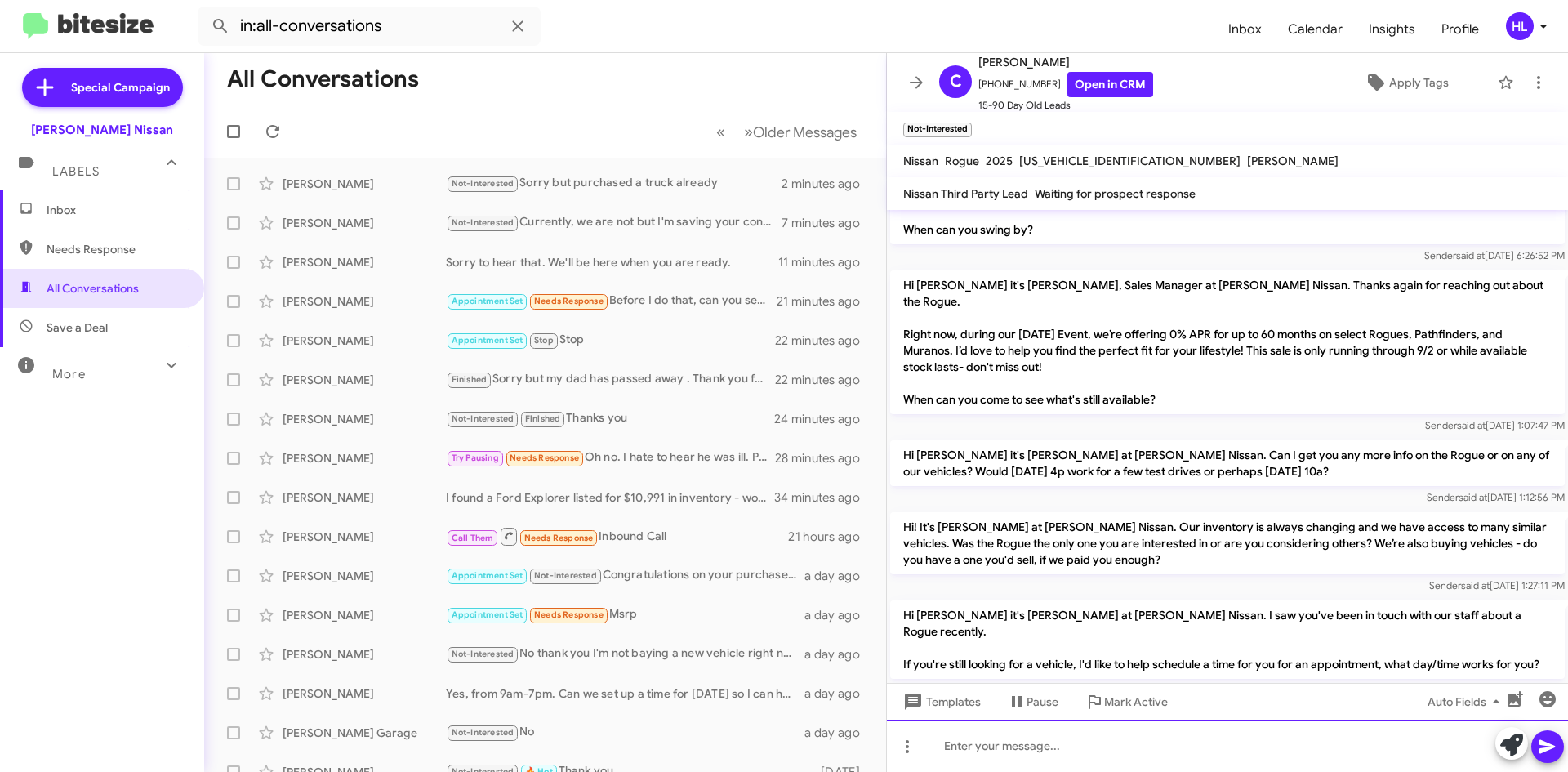
scroll to position [273, 0]
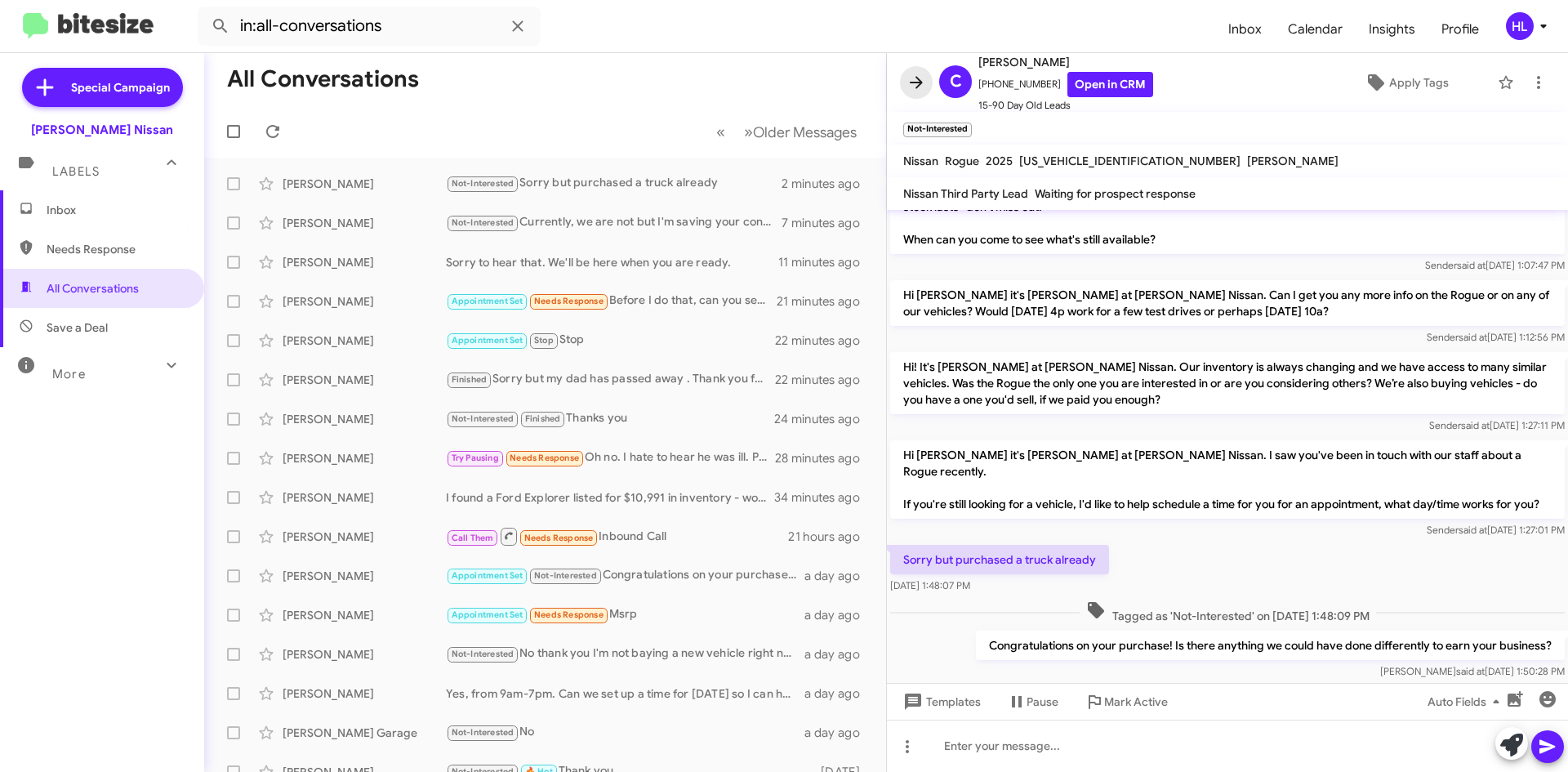
click at [923, 82] on icon at bounding box center [916, 83] width 20 height 20
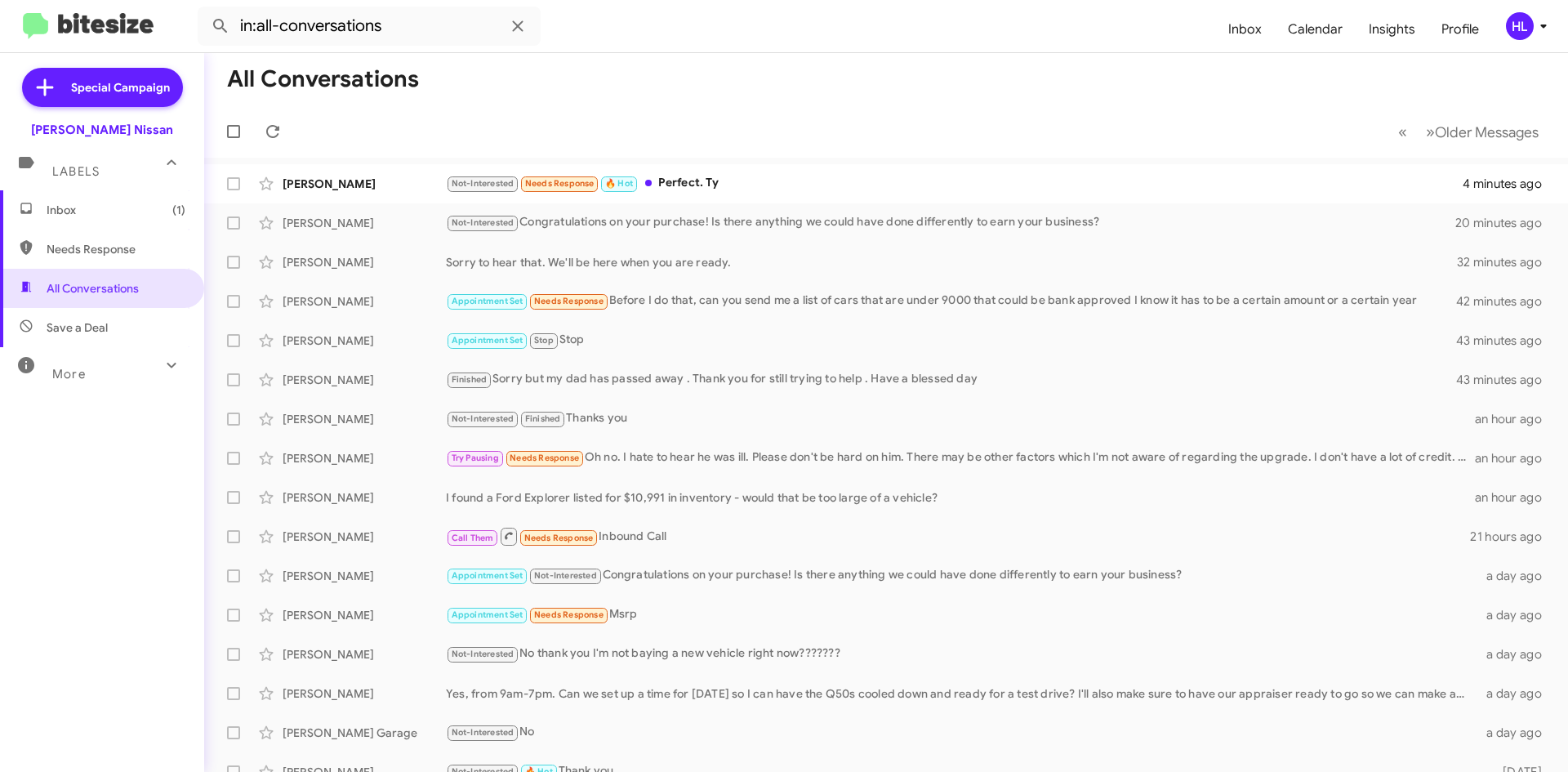
click at [92, 23] on img at bounding box center [88, 26] width 130 height 27
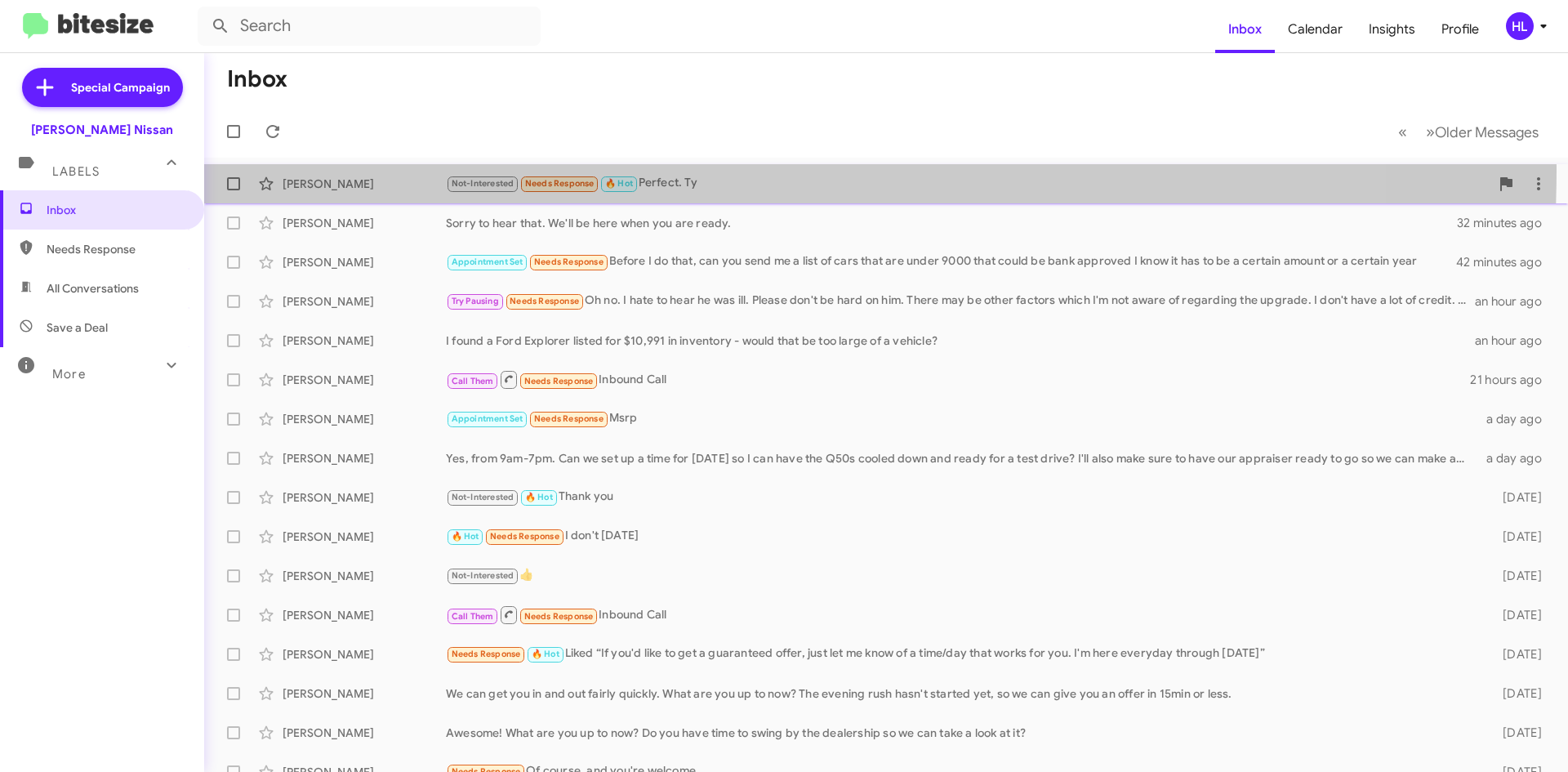
click at [330, 167] on span "[PERSON_NAME] Not-Interested Needs Response 🔥 Hot Perfect. Ty 4 minutes ago" at bounding box center [886, 184] width 1364 height 39
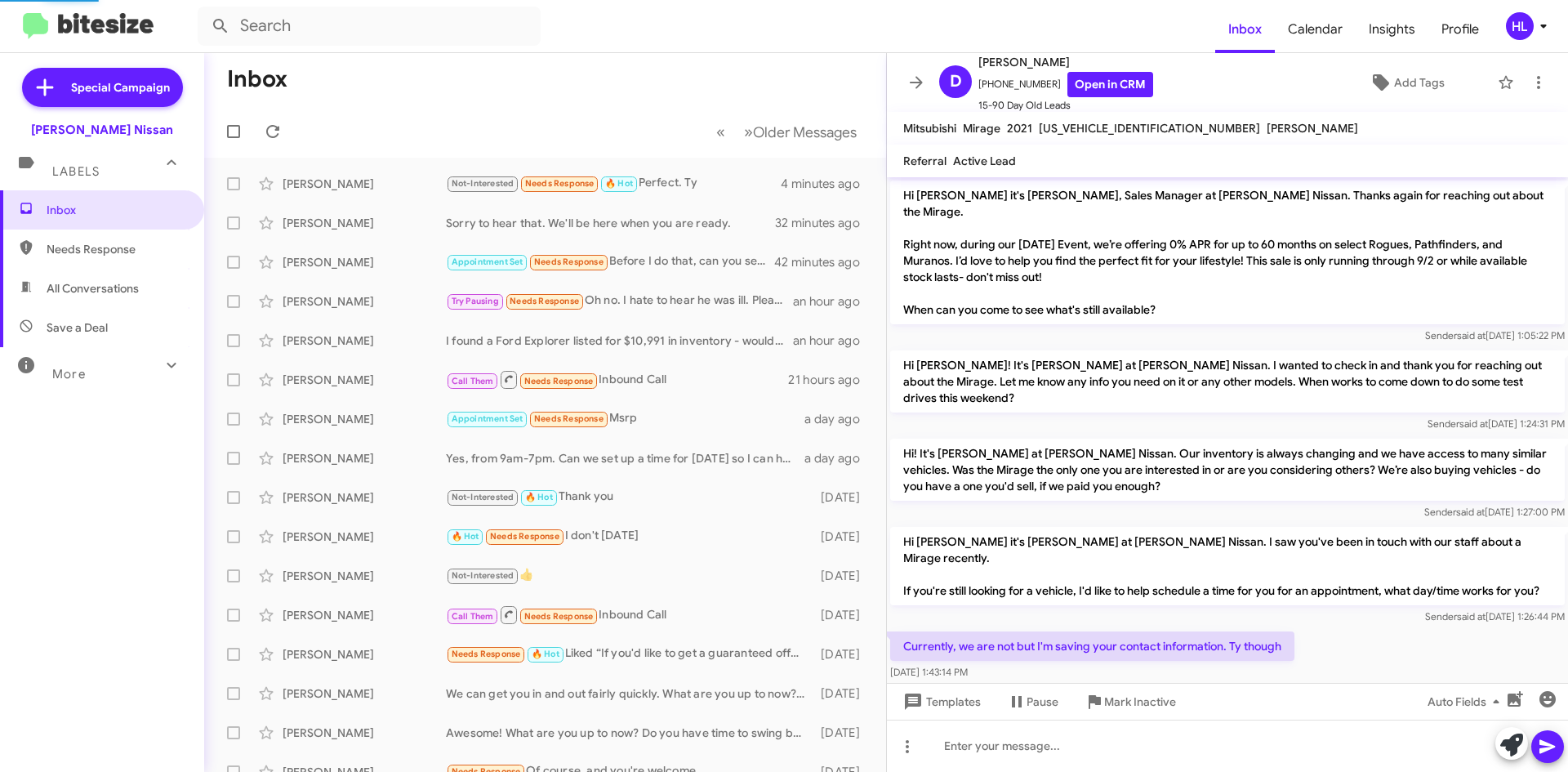
scroll to position [142, 0]
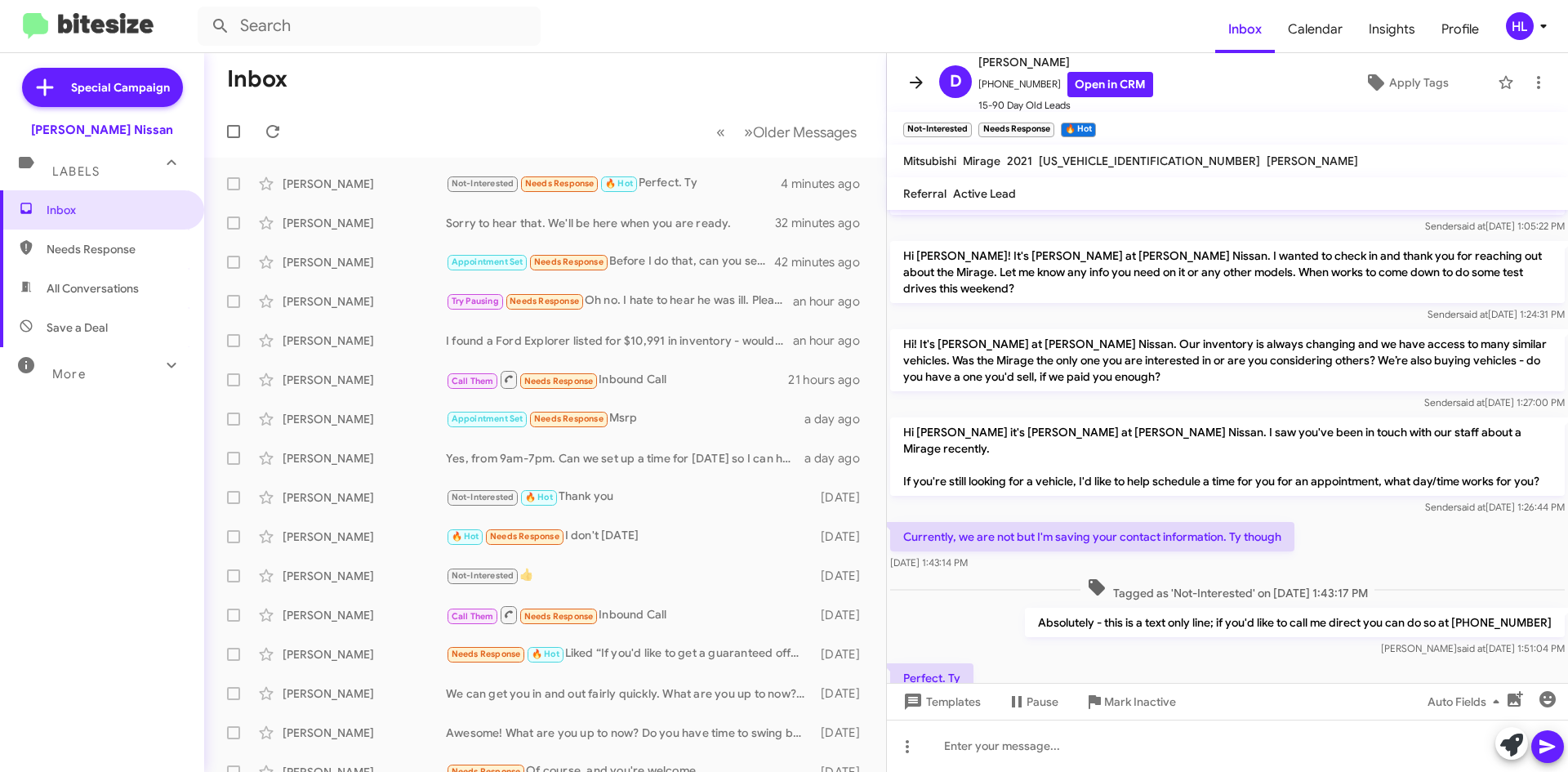
click at [900, 84] on span at bounding box center [916, 83] width 33 height 20
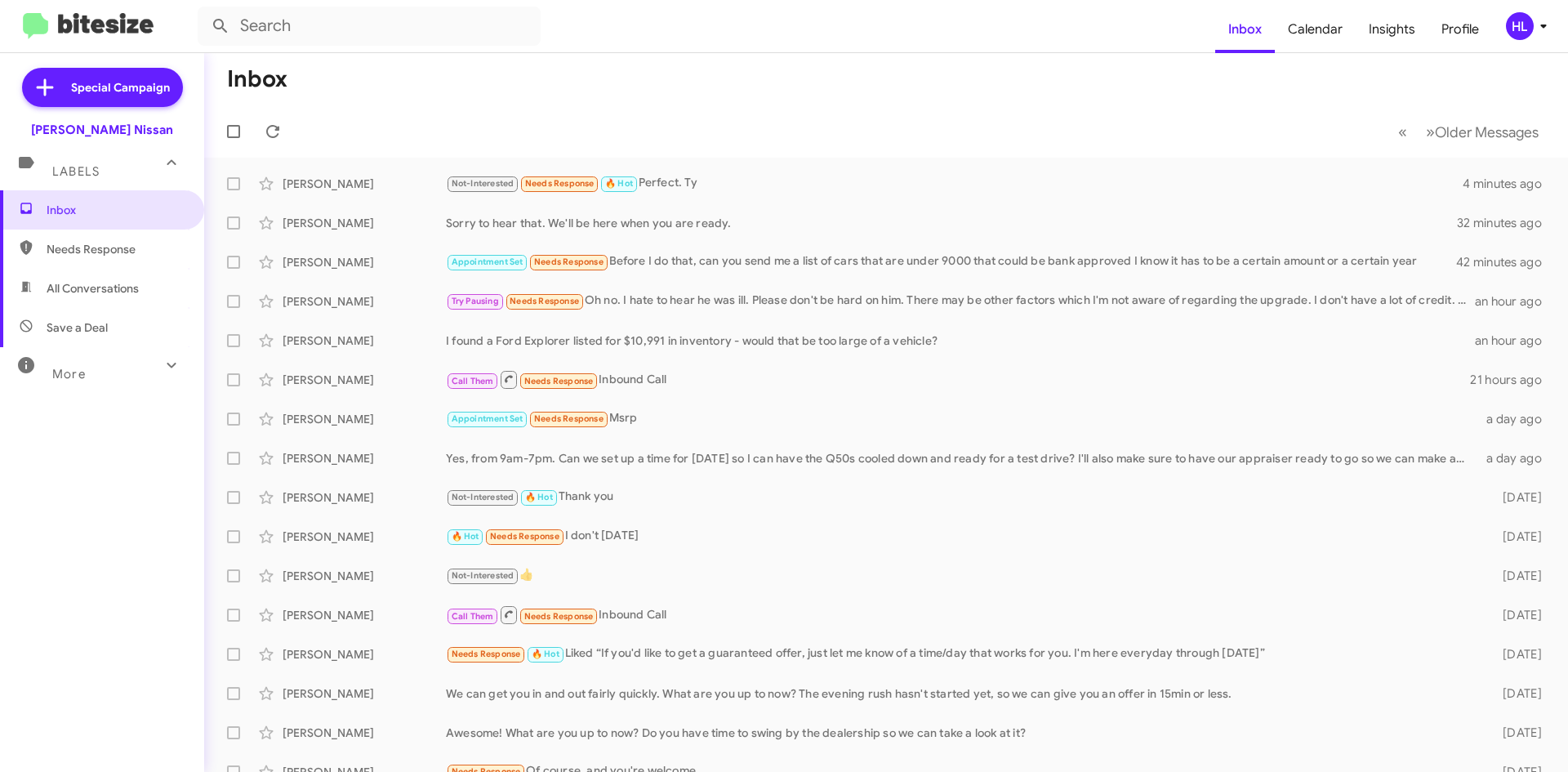
click at [117, 297] on span "All Conversations" at bounding box center [102, 288] width 204 height 39
type input "in:all-conversations"
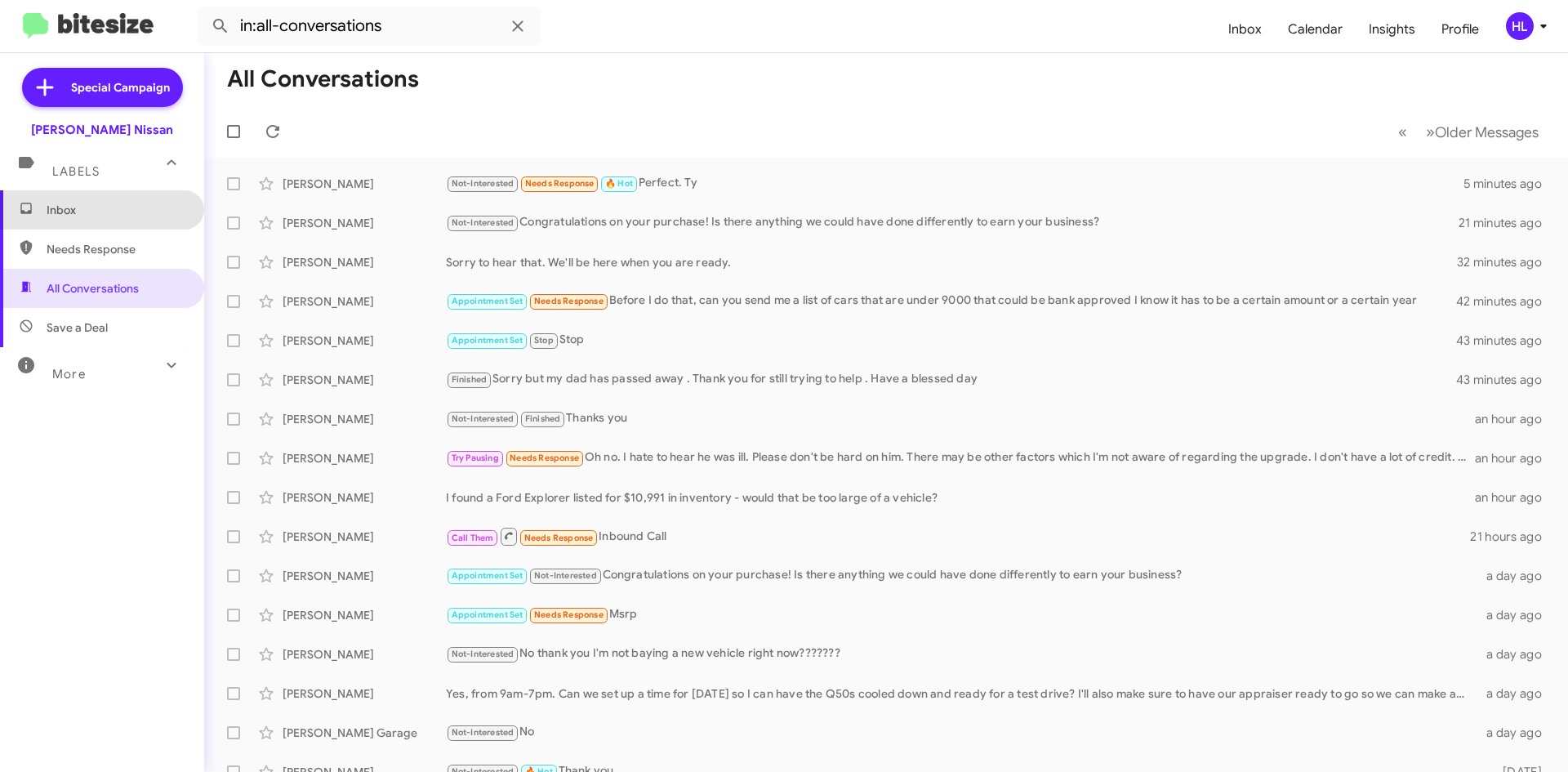
click at [150, 216] on span "Inbox" at bounding box center [116, 210] width 139 height 16
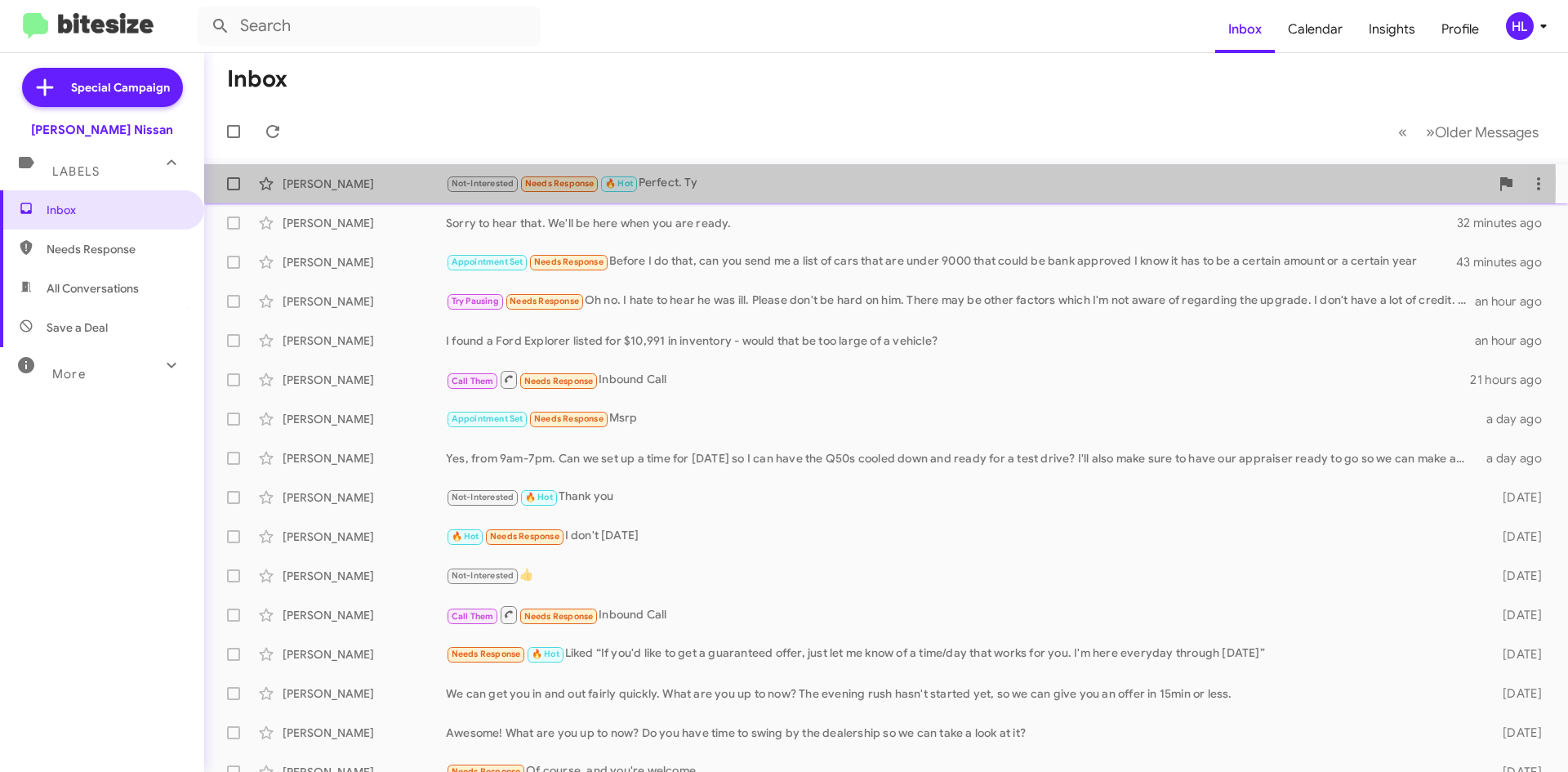
click at [400, 183] on div "[PERSON_NAME]" at bounding box center [364, 184] width 163 height 16
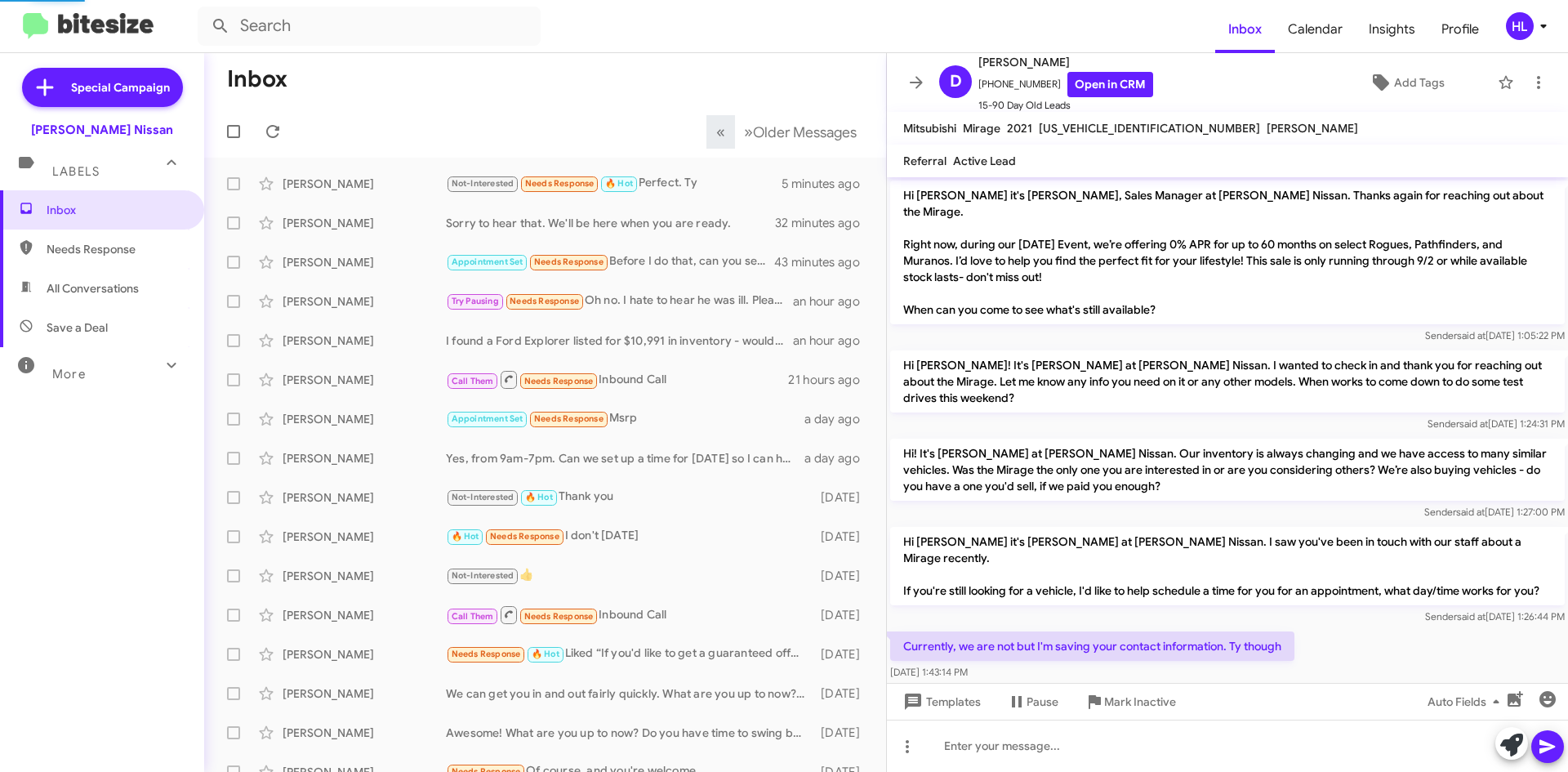
scroll to position [142, 0]
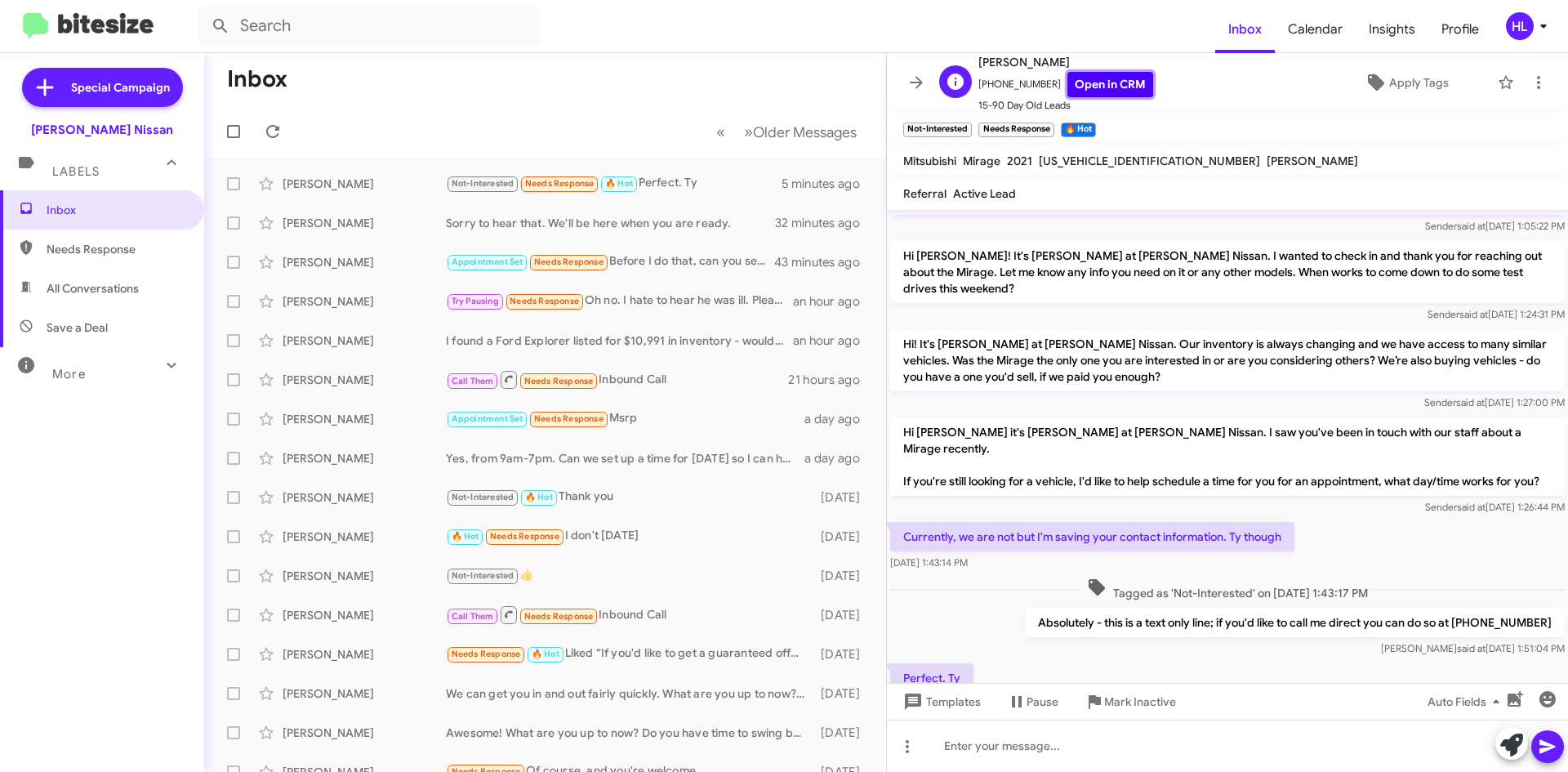
click at [1087, 91] on link "Open in CRM" at bounding box center [1111, 84] width 86 height 25
click at [907, 88] on icon at bounding box center [916, 83] width 20 height 20
